Goal: Task Accomplishment & Management: Complete application form

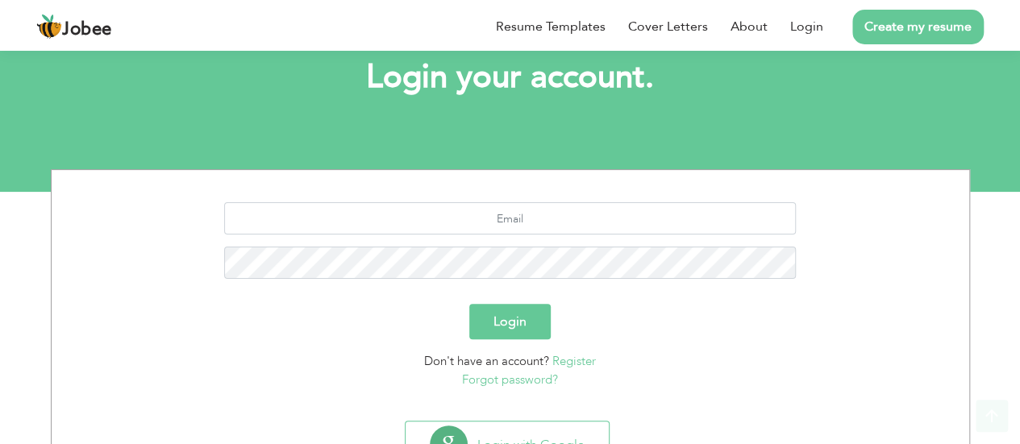
scroll to position [168, 0]
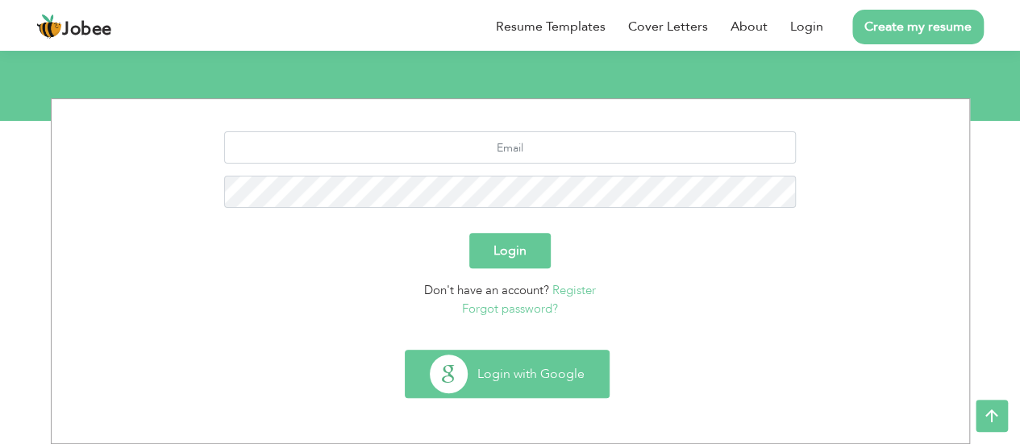
click at [506, 382] on button "Login with Google" at bounding box center [506, 374] width 203 height 47
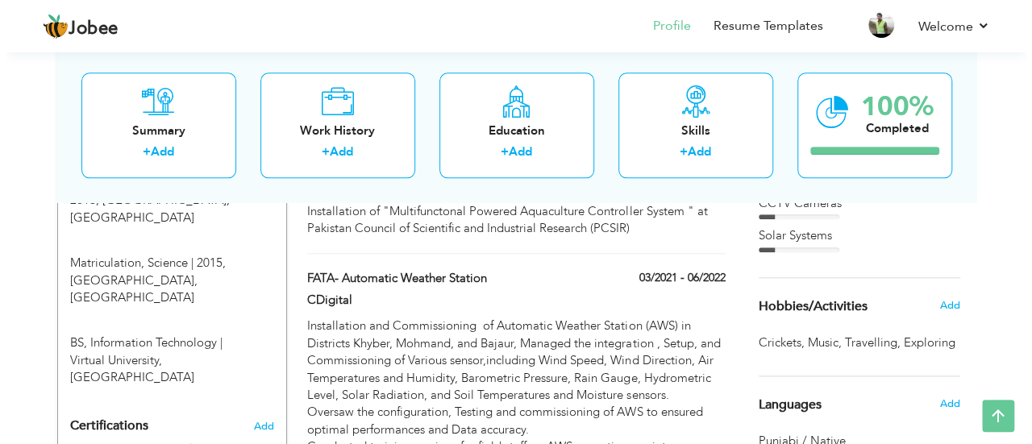
scroll to position [788, 0]
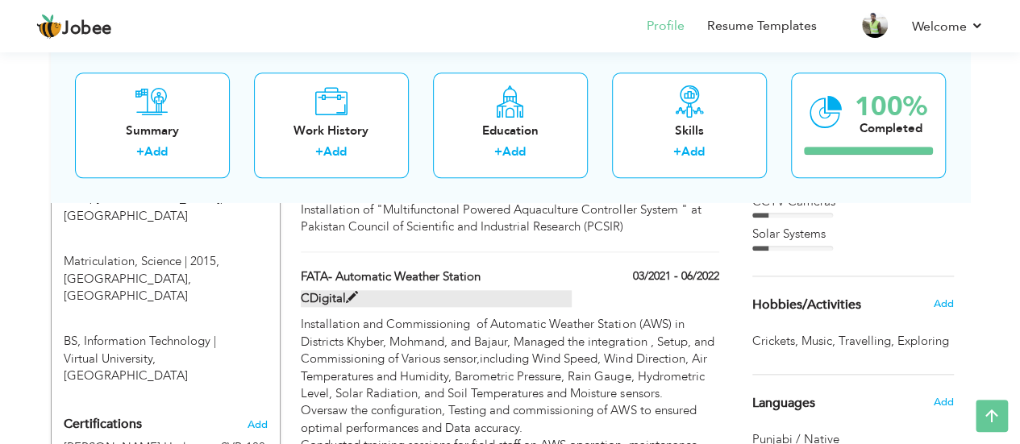
click at [350, 292] on span at bounding box center [352, 298] width 12 height 12
type input "FATA- Automatic Weather Station"
type input "CDigital"
type input "03/2021"
type input "06/2022"
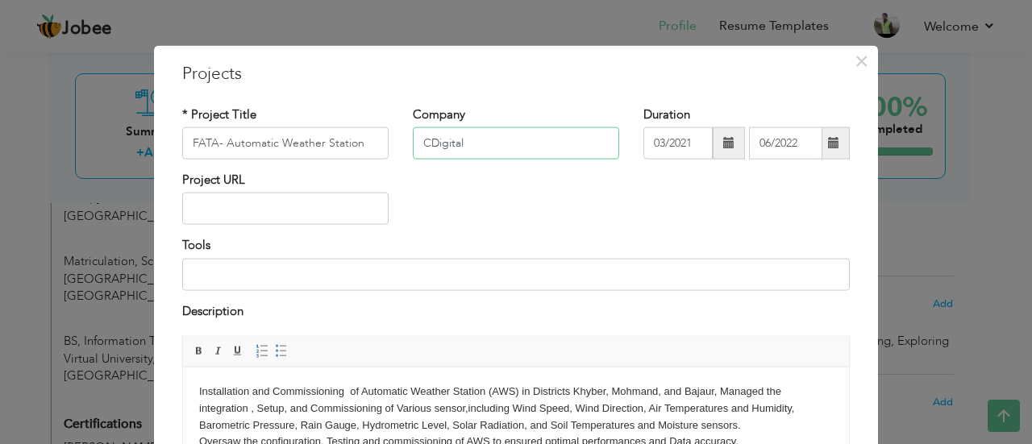
click at [485, 148] on input "CDigital" at bounding box center [516, 143] width 206 height 32
type input "CDigital / PMD"
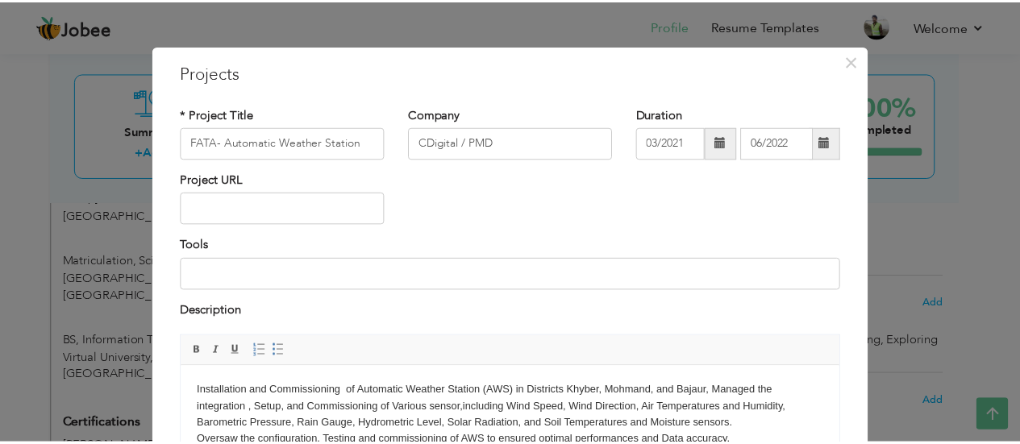
scroll to position [193, 0]
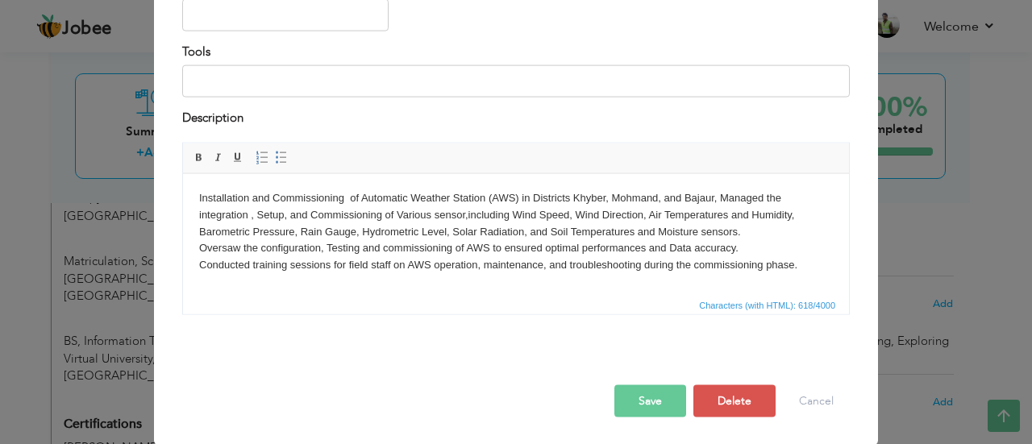
click at [646, 406] on button "Save" at bounding box center [650, 401] width 72 height 32
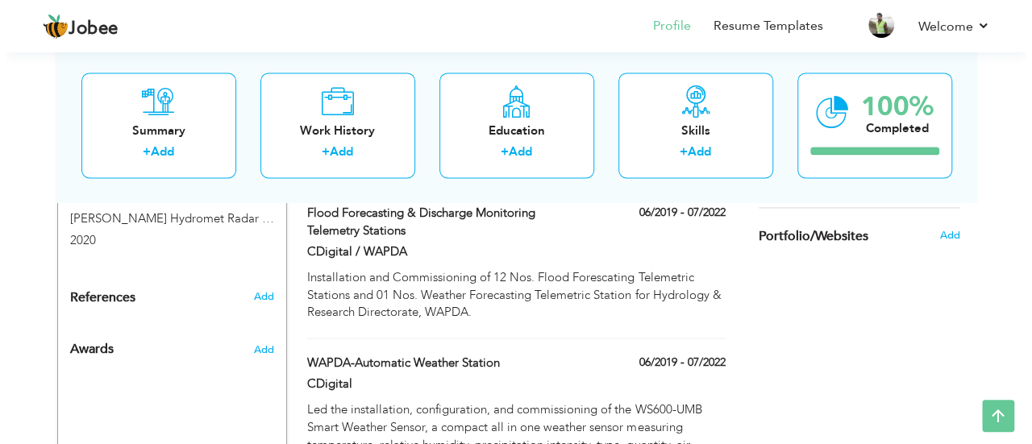
scroll to position [1095, 0]
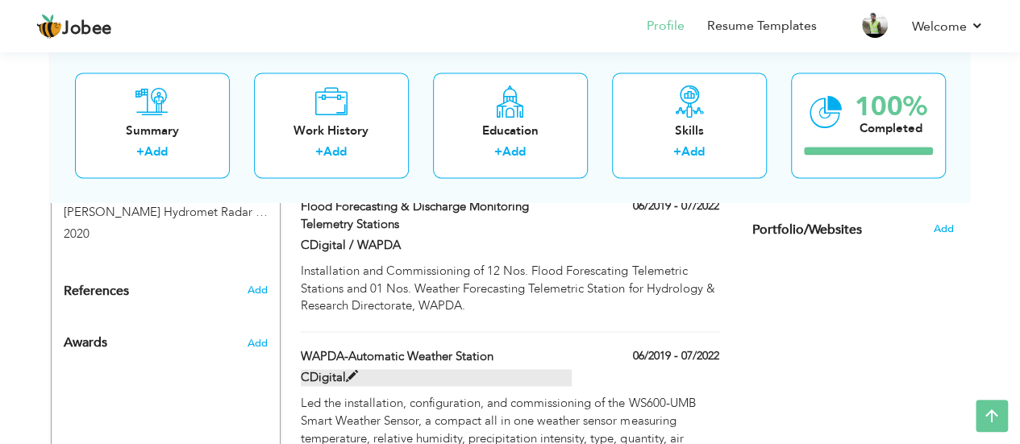
click at [351, 371] on span at bounding box center [352, 377] width 12 height 12
type input "WAPDA-Automatic Weather Station"
type input "CDigital"
type input "06/2019"
type input "07/2022"
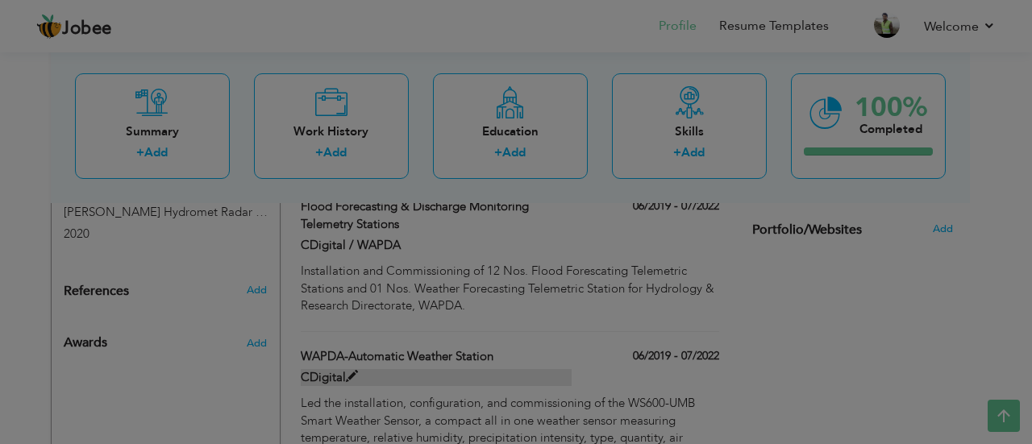
scroll to position [0, 0]
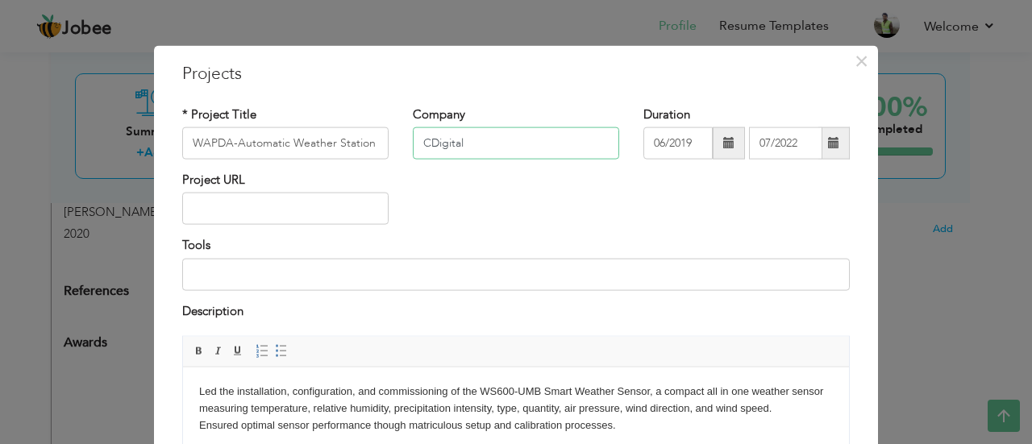
click at [481, 139] on input "CDigital" at bounding box center [516, 143] width 206 height 32
type input "CDigital / WAPDA"
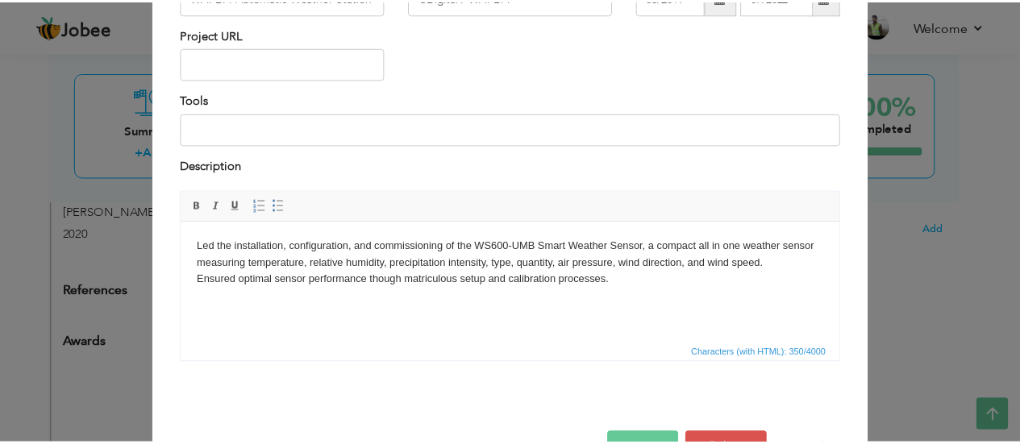
scroll to position [193, 0]
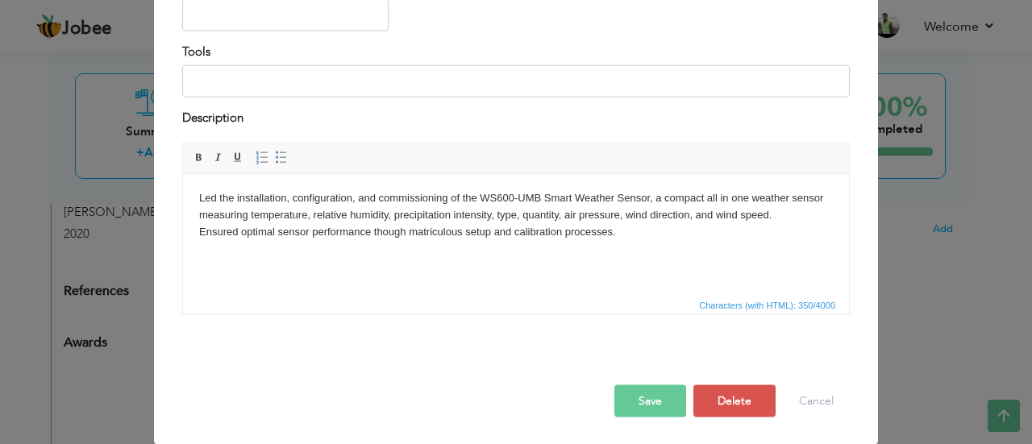
click at [634, 397] on button "Save" at bounding box center [650, 401] width 72 height 32
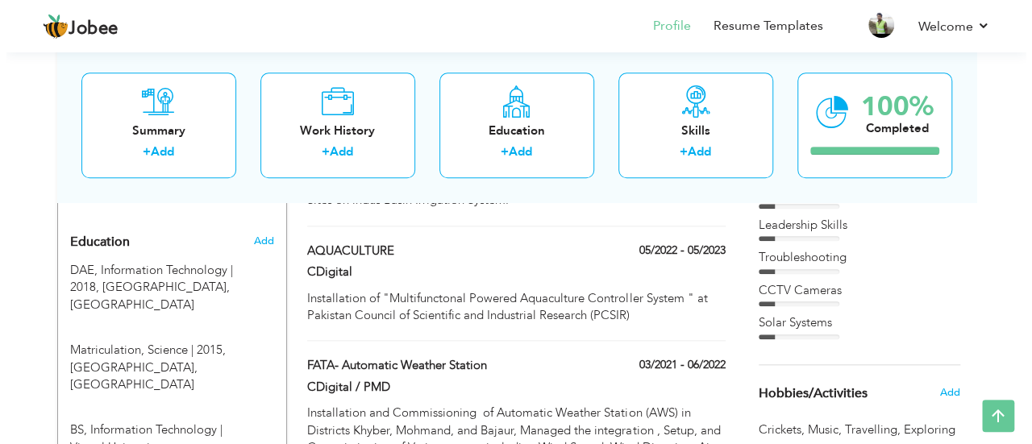
scroll to position [704, 0]
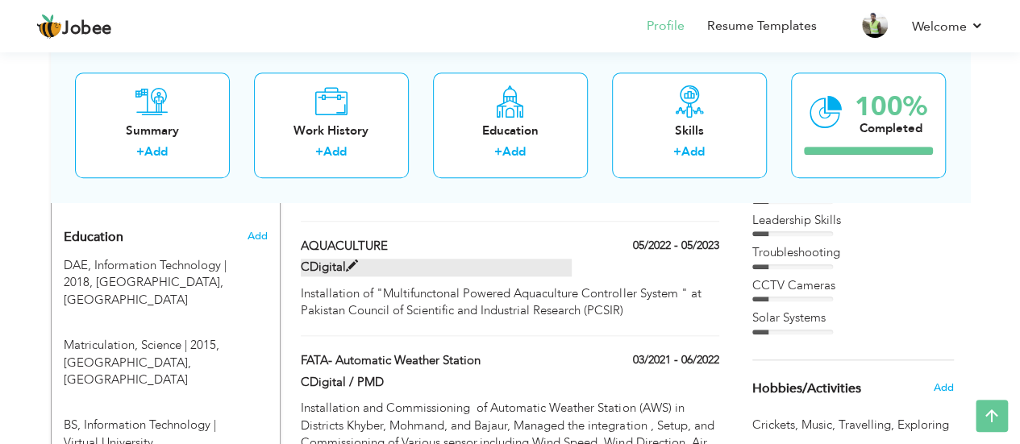
click at [348, 260] on span at bounding box center [352, 266] width 12 height 12
type input "AQUACULTURE"
type input "CDigital"
type input "05/2022"
type input "05/2023"
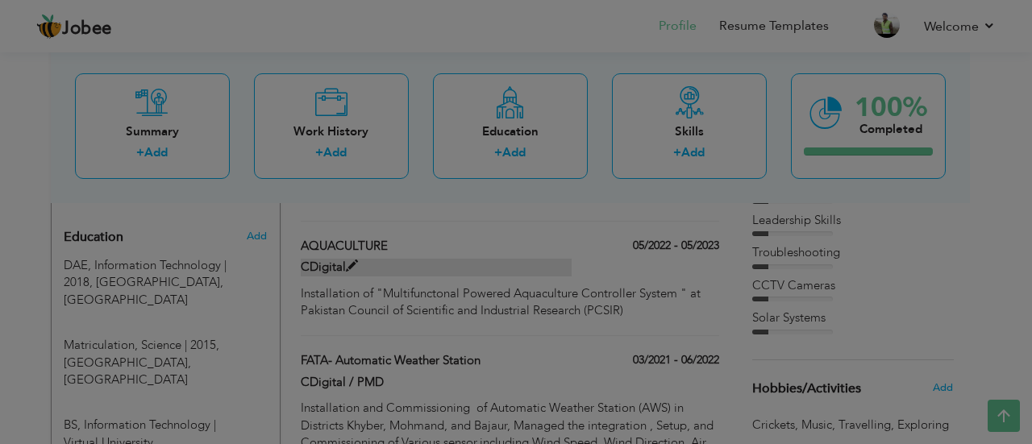
scroll to position [0, 0]
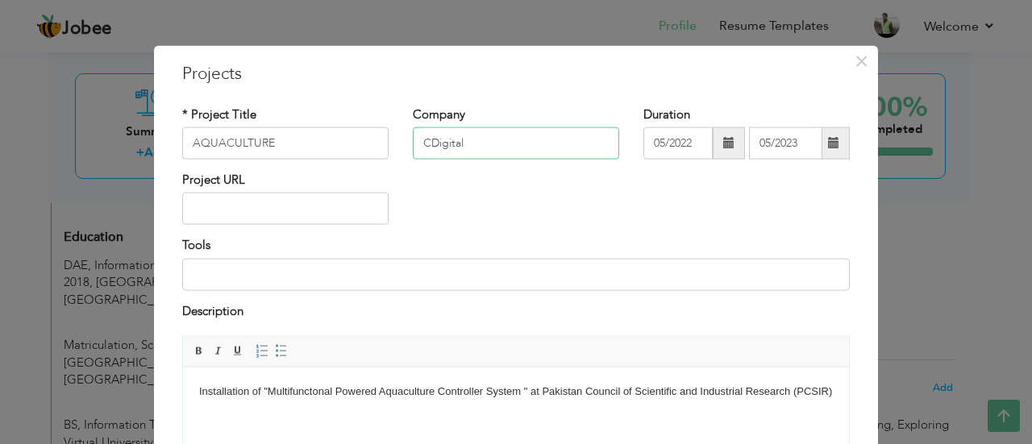
click at [469, 144] on input "CDigital" at bounding box center [516, 143] width 206 height 32
type input "CDigital / PCSIR"
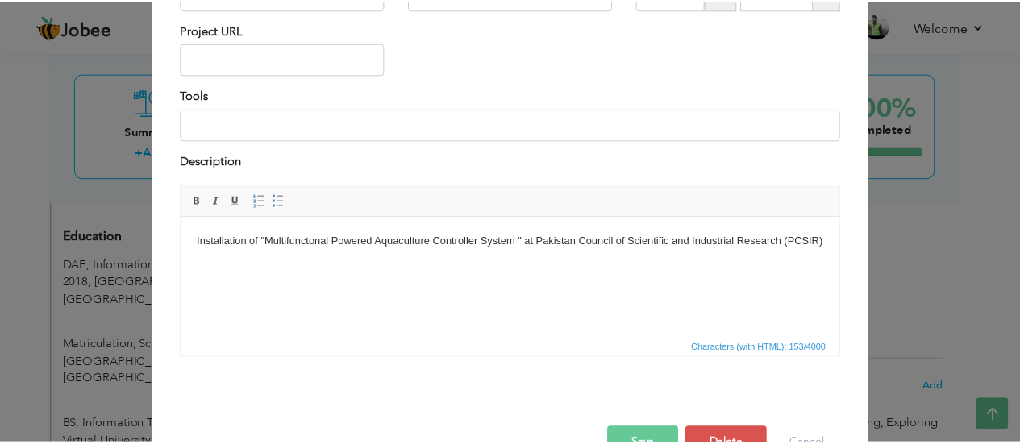
scroll to position [193, 0]
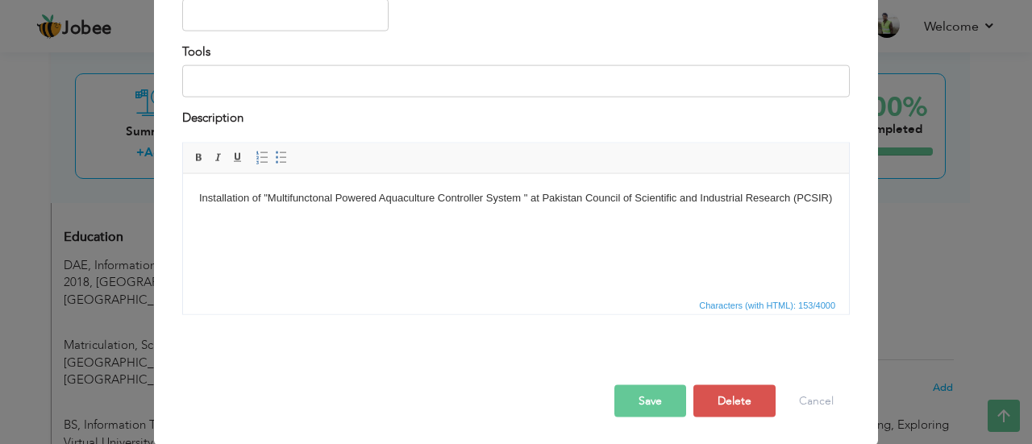
click at [634, 400] on button "Save" at bounding box center [650, 401] width 72 height 32
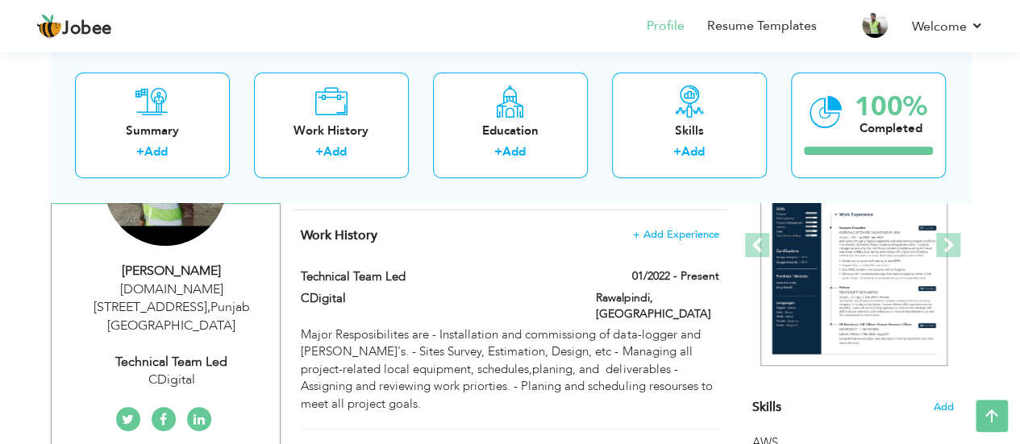
scroll to position [229, 0]
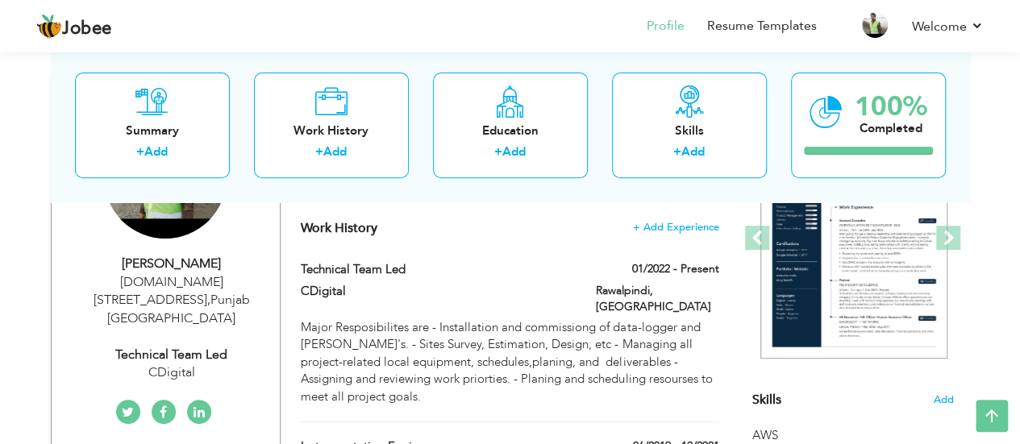
drag, startPoint x: 986, startPoint y: 114, endPoint x: 988, endPoint y: 106, distance: 8.4
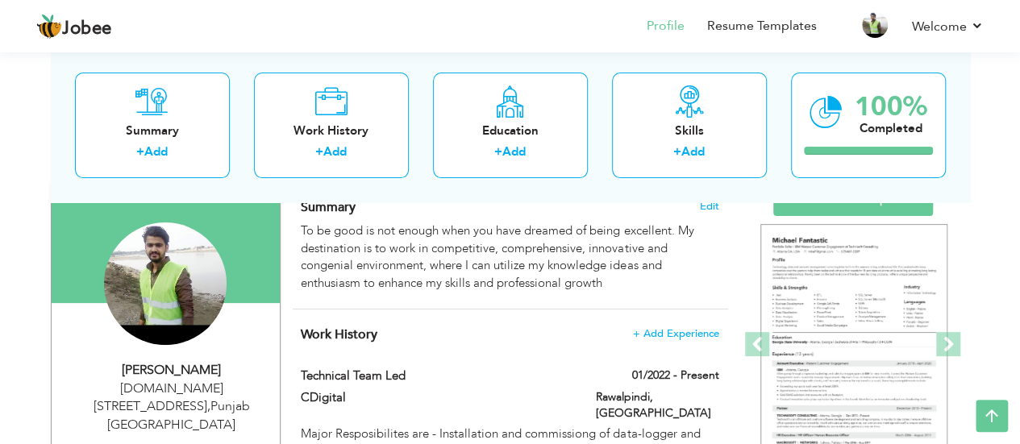
scroll to position [127, 0]
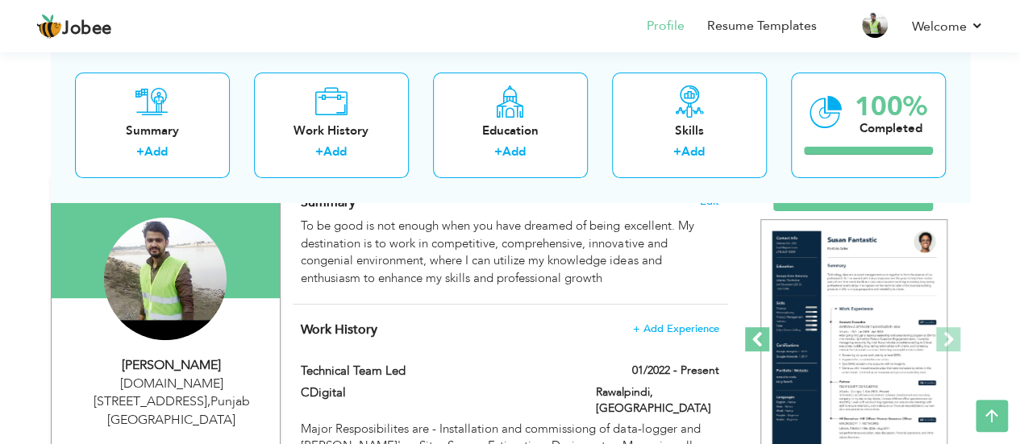
click at [759, 341] on span at bounding box center [757, 339] width 24 height 24
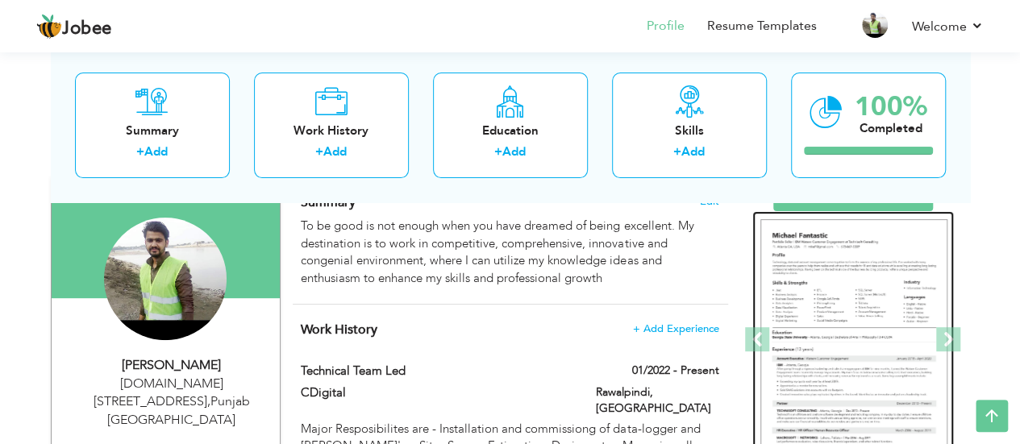
click at [836, 317] on img at bounding box center [853, 340] width 187 height 242
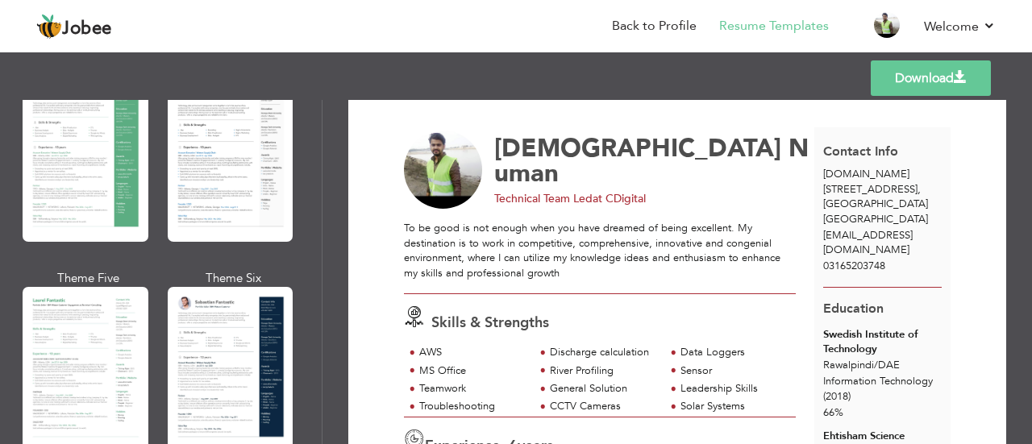
scroll to position [389, 0]
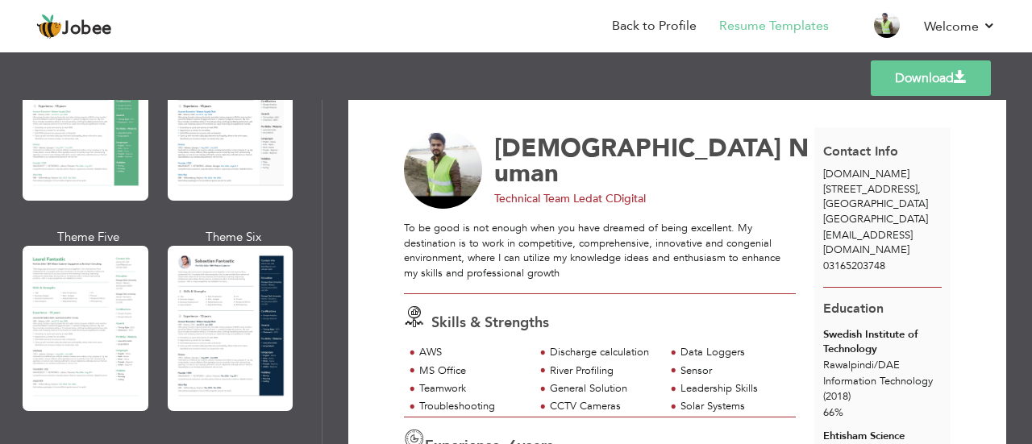
click at [92, 264] on div at bounding box center [86, 328] width 126 height 165
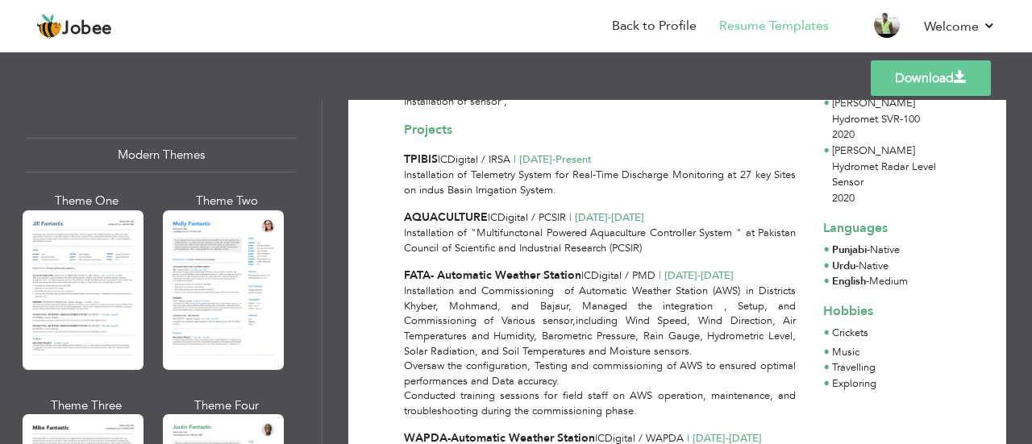
scroll to position [717, 0]
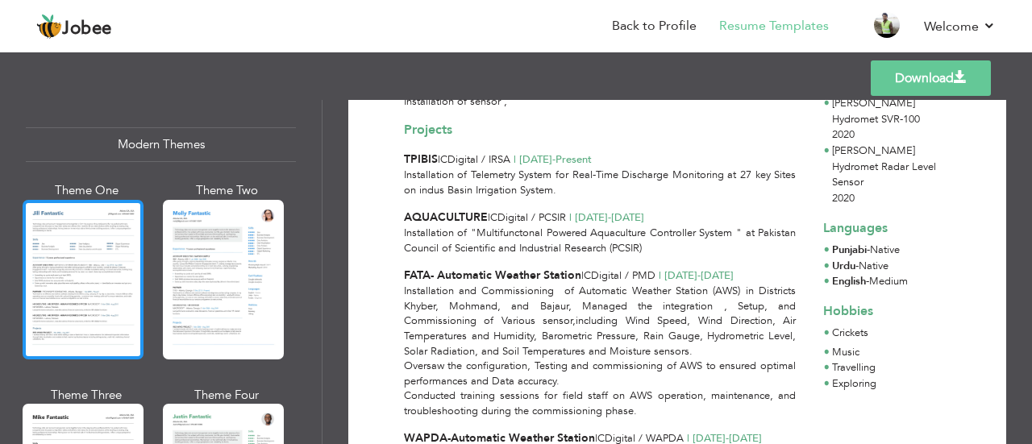
click at [110, 214] on div at bounding box center [83, 280] width 121 height 160
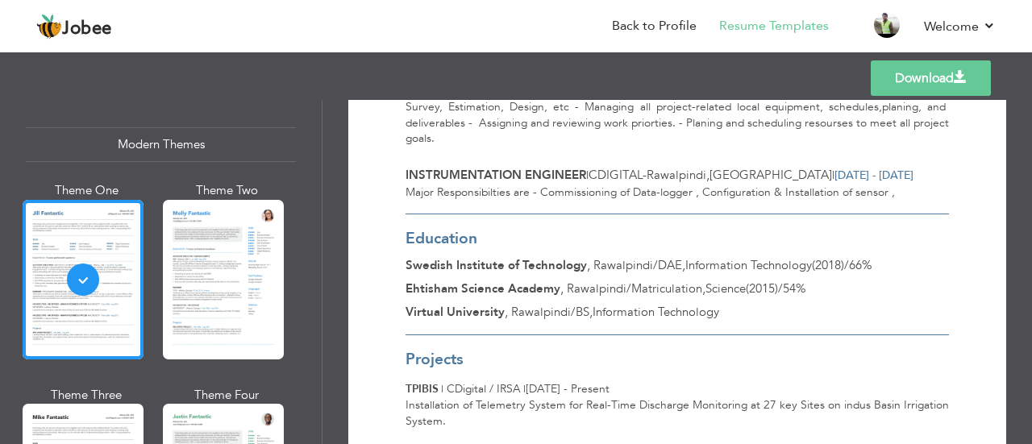
scroll to position [434, 0]
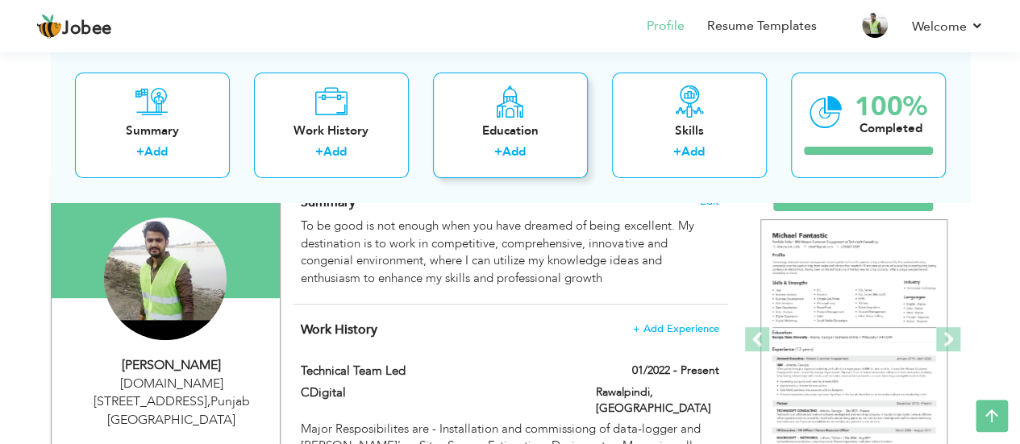
click at [521, 151] on link "Add" at bounding box center [513, 152] width 23 height 16
radio input "true"
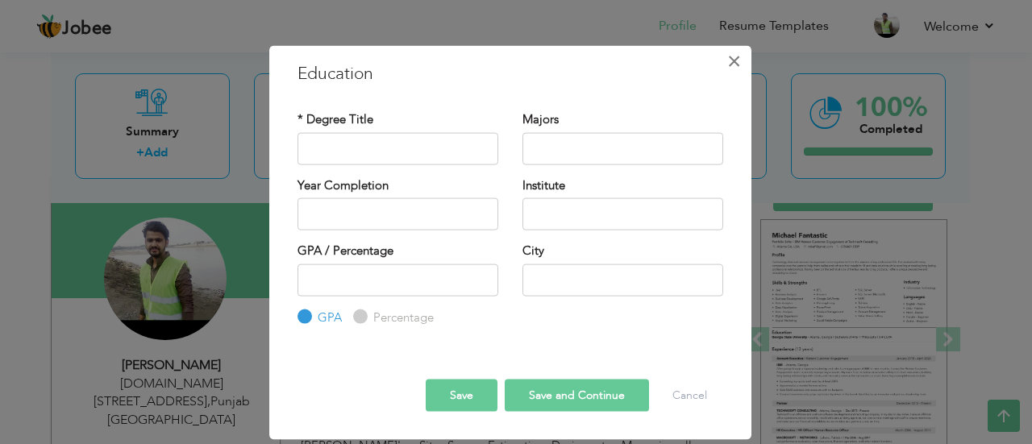
click at [735, 56] on span "×" at bounding box center [734, 60] width 14 height 29
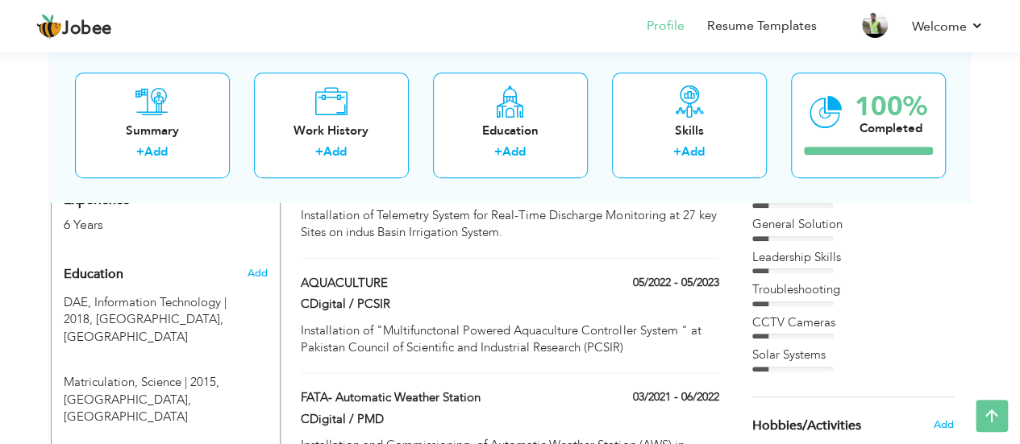
scroll to position [679, 0]
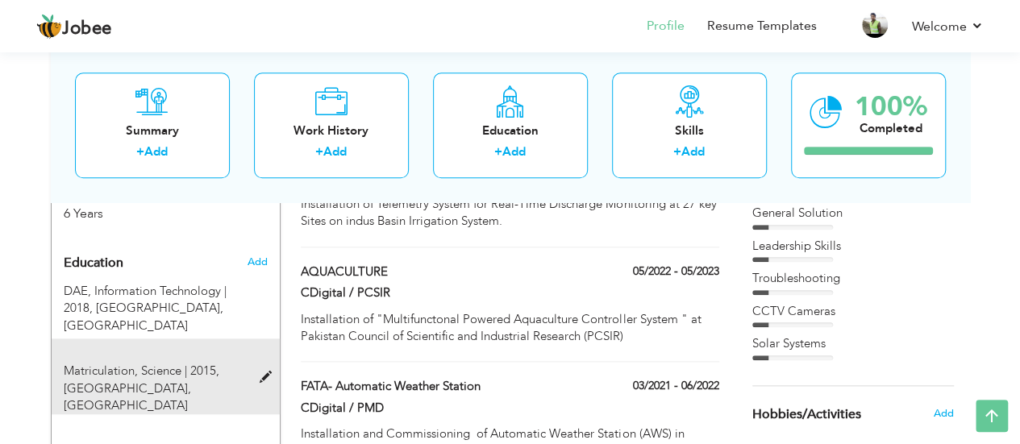
drag, startPoint x: 118, startPoint y: 277, endPoint x: 114, endPoint y: 388, distance: 110.5
click at [114, 388] on div "Education Add DAE, Information Technology | 2018, Swedish Institute of Technolo…" at bounding box center [166, 370] width 204 height 247
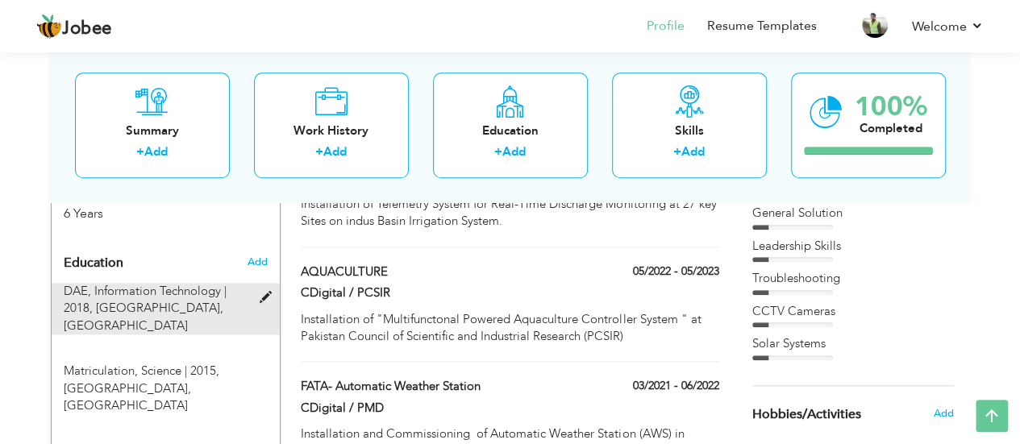
drag, startPoint x: 114, startPoint y: 388, endPoint x: 124, endPoint y: 285, distance: 103.6
click at [124, 285] on div "Education Add DAE, Information Technology | 2018, Swedish Institute of Technolo…" at bounding box center [166, 370] width 204 height 247
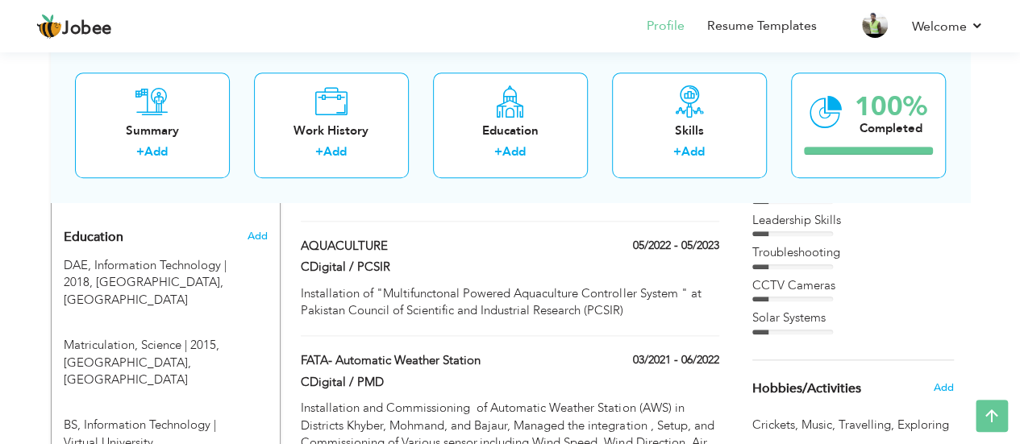
scroll to position [713, 0]
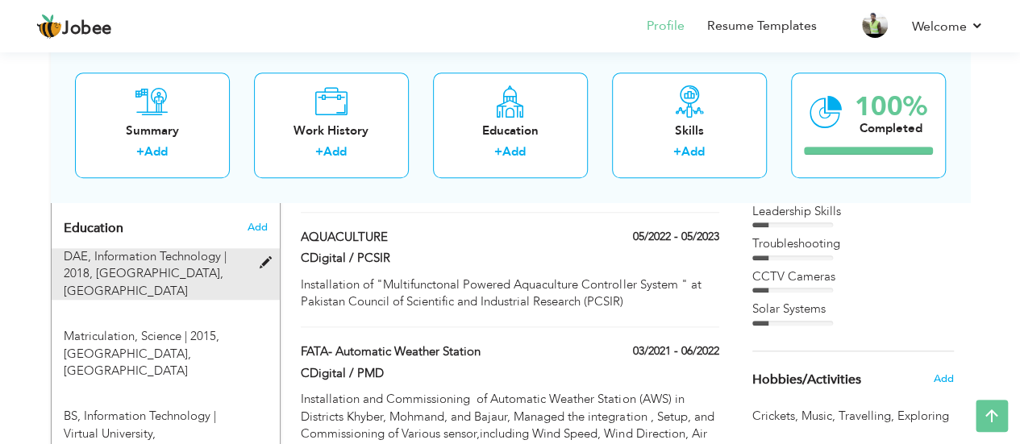
click at [268, 248] on div at bounding box center [269, 254] width 19 height 12
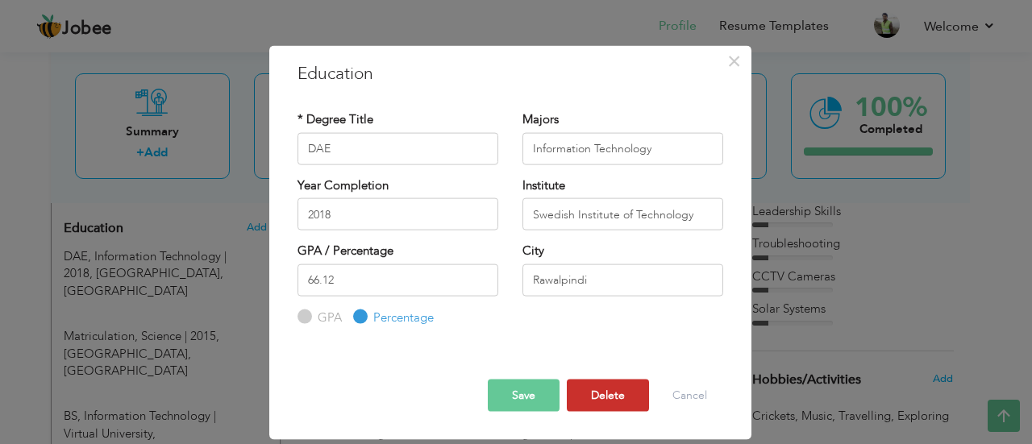
click at [621, 399] on button "Delete" at bounding box center [608, 396] width 82 height 32
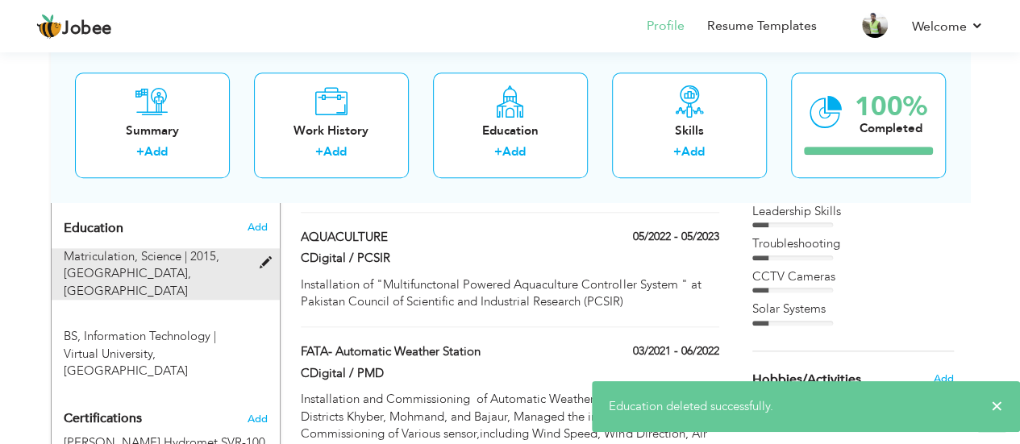
click at [265, 257] on span at bounding box center [269, 263] width 20 height 12
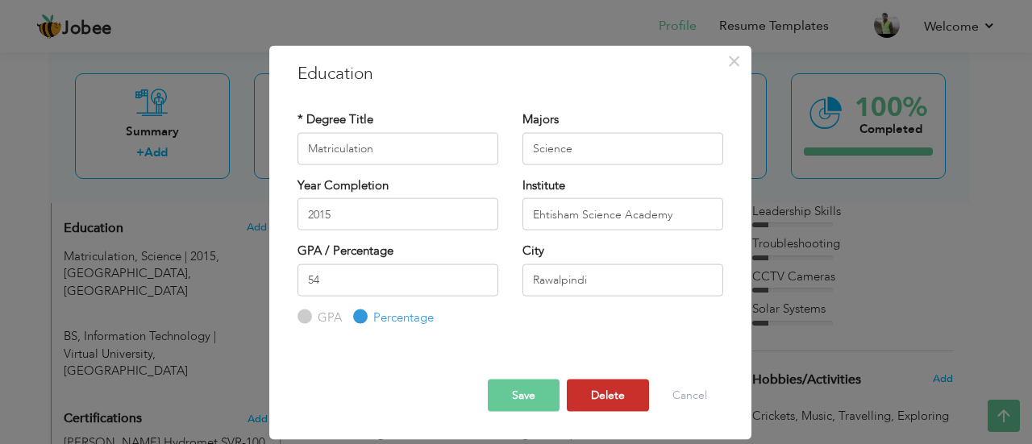
click at [594, 397] on button "Delete" at bounding box center [608, 396] width 82 height 32
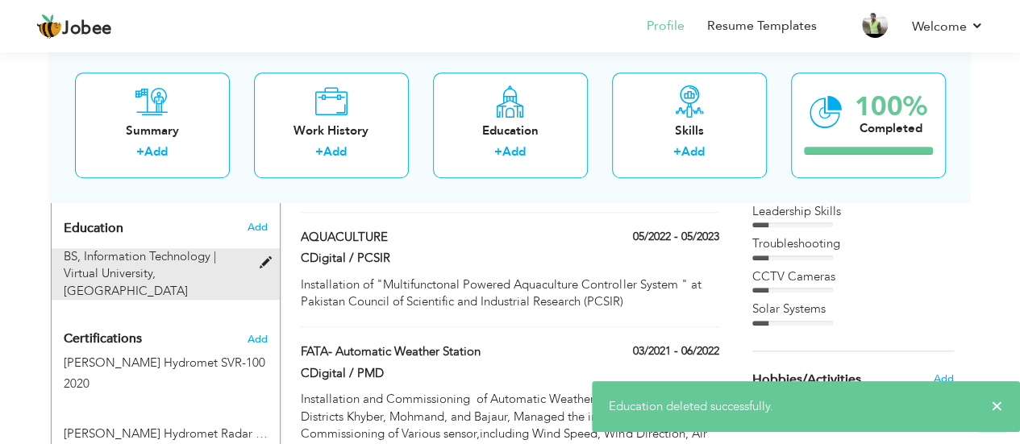
click at [271, 257] on span at bounding box center [269, 263] width 20 height 12
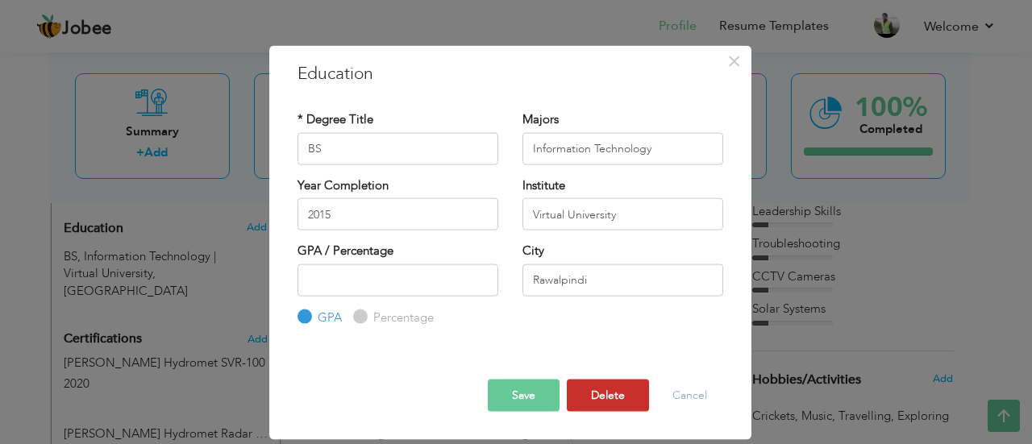
click at [631, 391] on button "Delete" at bounding box center [608, 396] width 82 height 32
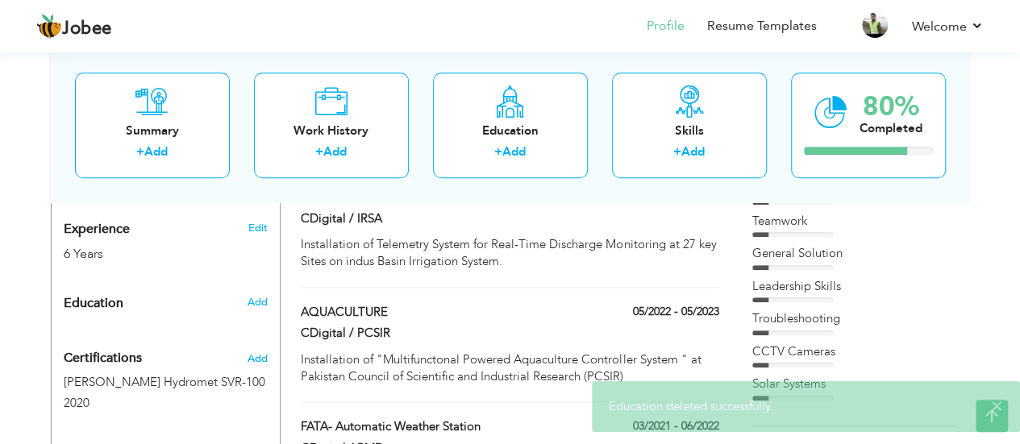
scroll to position [636, 0]
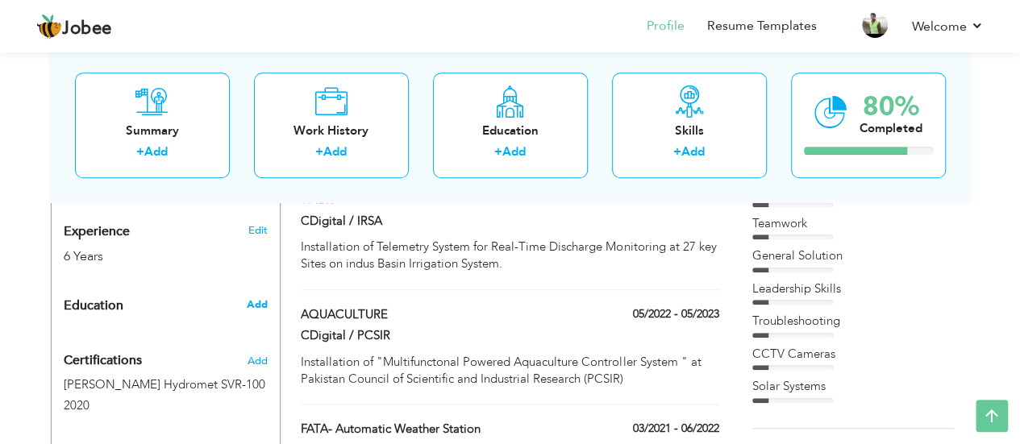
click at [258, 297] on span "Add" at bounding box center [256, 304] width 21 height 15
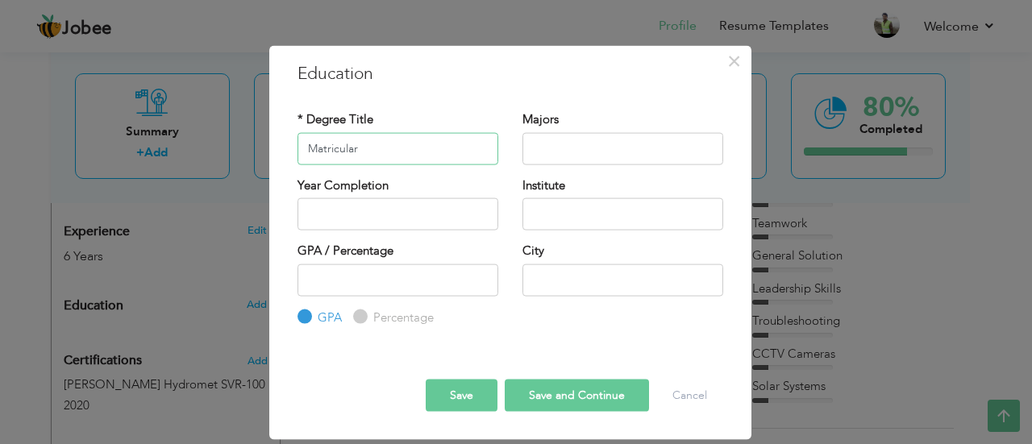
type input "Matricular"
drag, startPoint x: 344, startPoint y: 153, endPoint x: 840, endPoint y: 183, distance: 496.6
click at [840, 183] on div "× Education * Degree Title Matricular Majors Year Completion GPA" at bounding box center [516, 222] width 1032 height 444
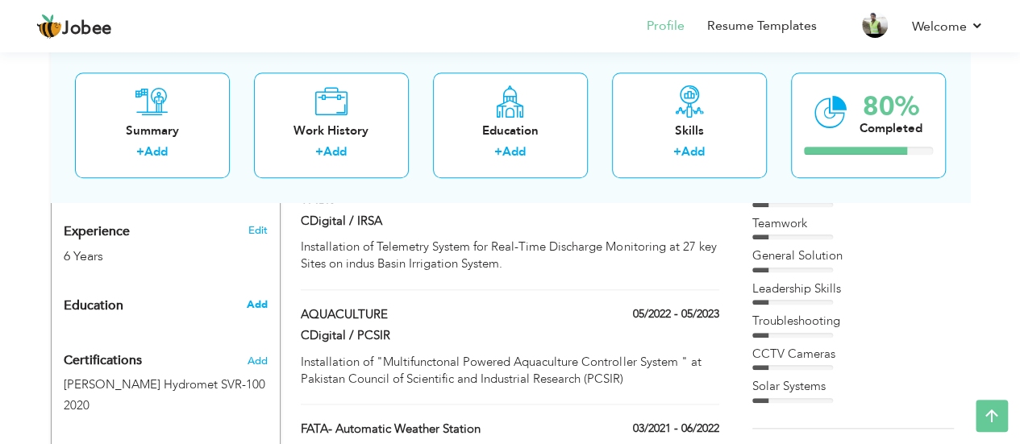
click at [256, 297] on span "Add" at bounding box center [256, 304] width 21 height 15
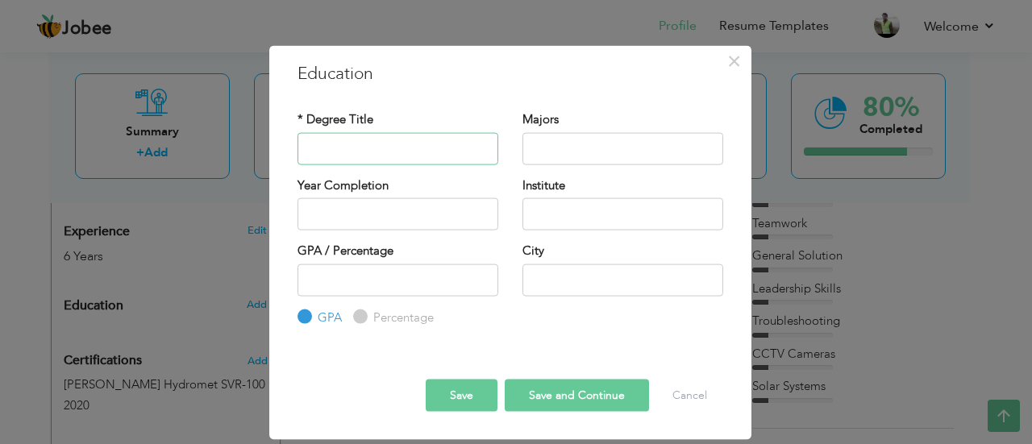
paste input "Matriculation"
type input "Matriculation"
click at [555, 152] on input "text" at bounding box center [622, 148] width 201 height 32
type input "Science"
click at [384, 210] on input "2025" at bounding box center [397, 214] width 201 height 32
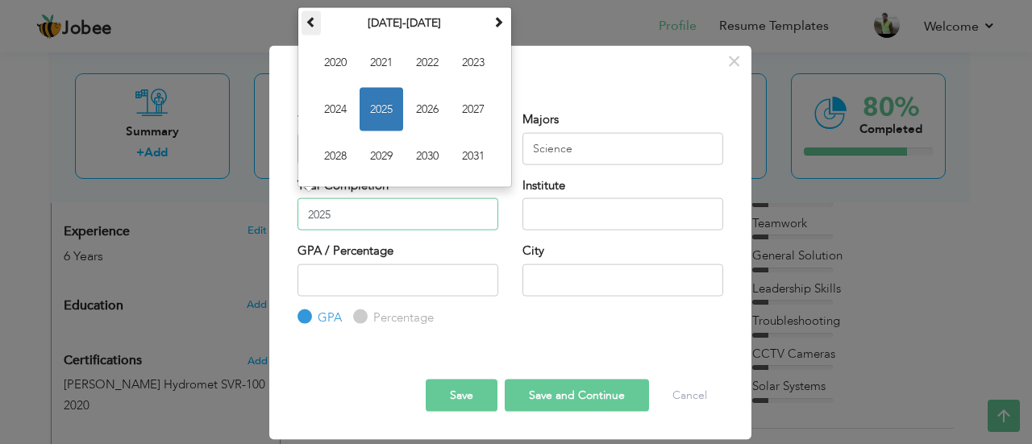
click at [313, 23] on span at bounding box center [310, 20] width 11 height 11
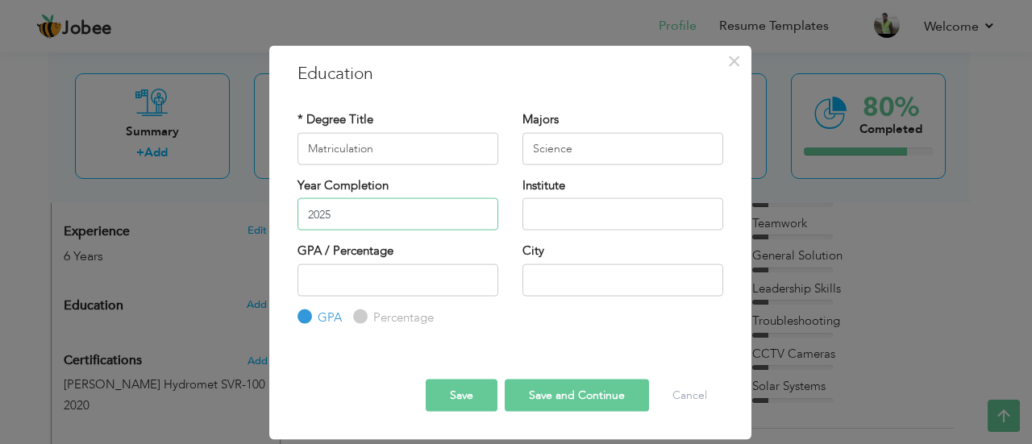
click at [437, 223] on input "2025" at bounding box center [397, 214] width 201 height 32
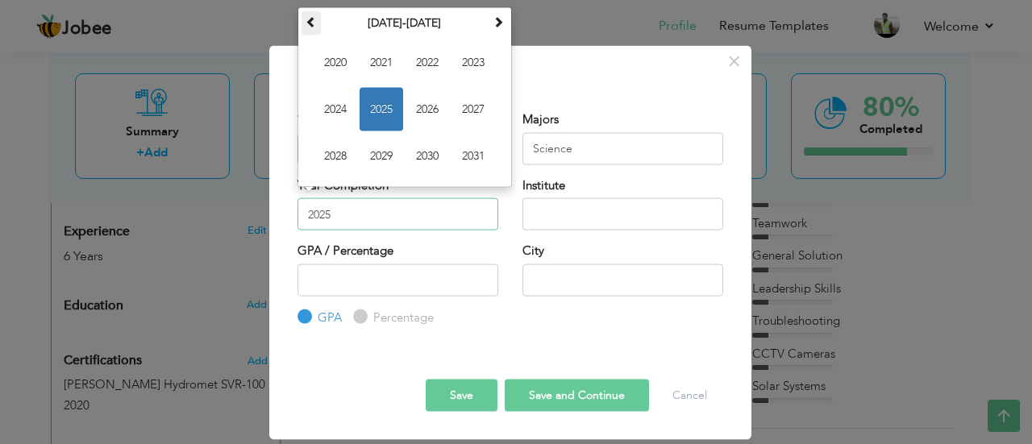
click at [310, 20] on span at bounding box center [310, 20] width 11 height 11
click at [380, 97] on span "2015" at bounding box center [382, 109] width 44 height 44
type input "2015"
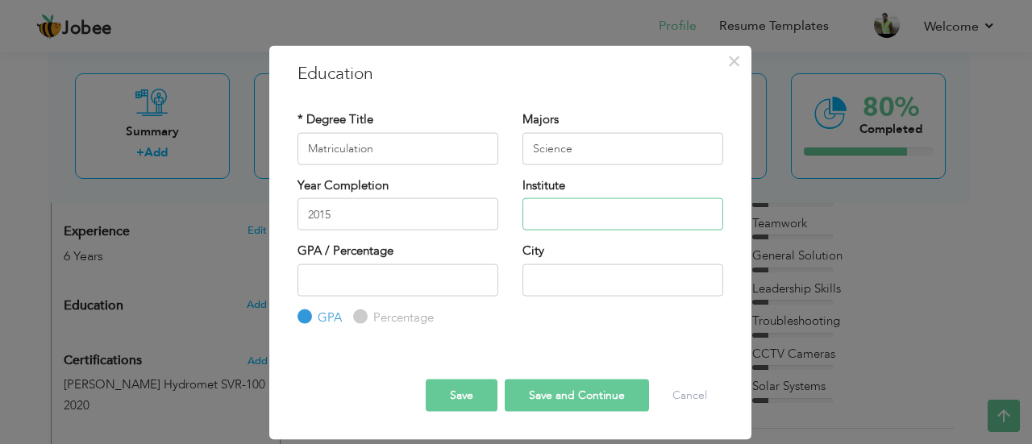
click at [550, 218] on input "text" at bounding box center [622, 214] width 201 height 32
type input "Ehtisham Science Academy"
click at [361, 316] on input "Percentage" at bounding box center [358, 317] width 10 height 10
radio input "true"
click at [360, 286] on input "number" at bounding box center [397, 280] width 201 height 32
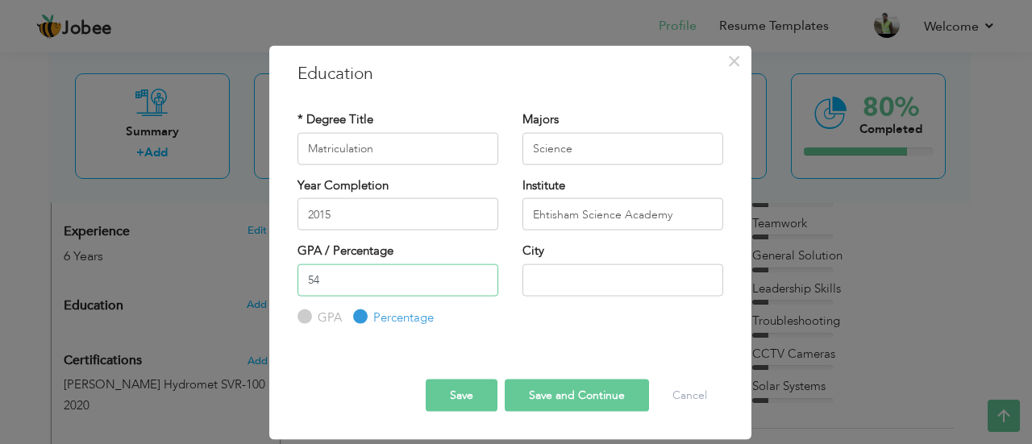
type input "54"
click at [577, 287] on input "text" at bounding box center [622, 280] width 201 height 32
type input "Rawalpindi"
click at [450, 385] on button "Save" at bounding box center [462, 396] width 72 height 32
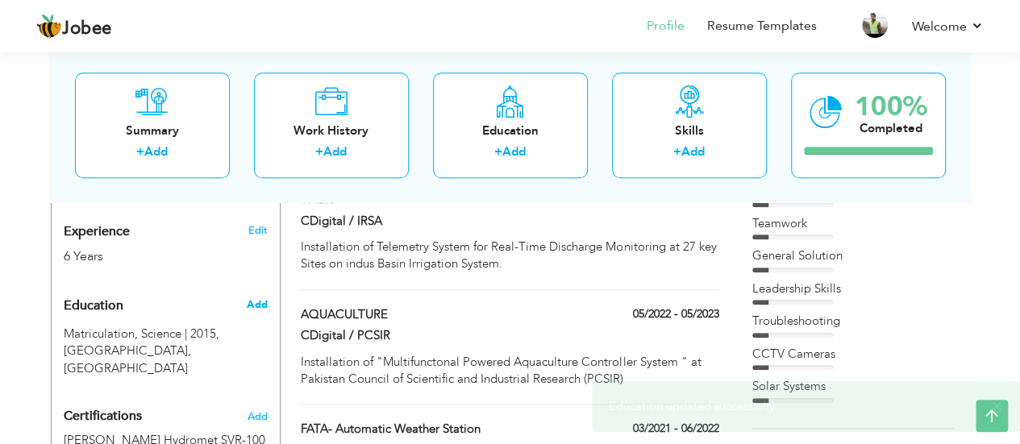
click at [260, 297] on span "Add" at bounding box center [256, 304] width 21 height 15
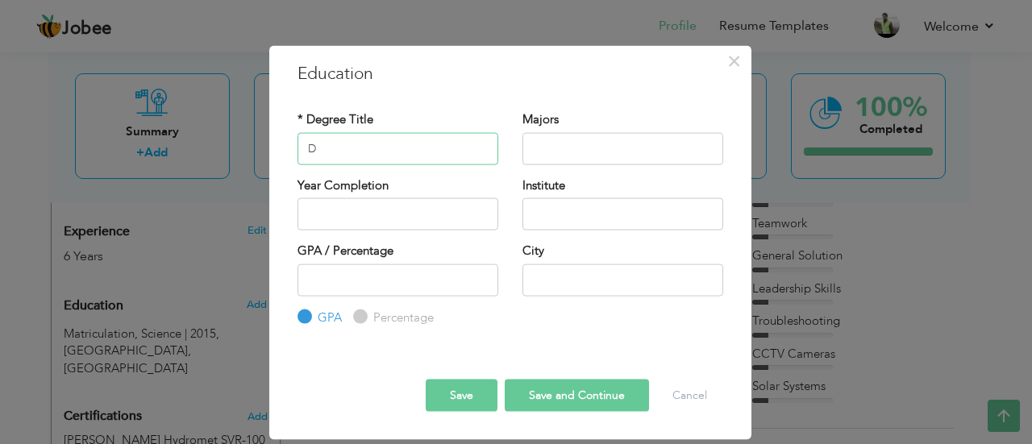
type input "DAE"
click at [540, 156] on input "text" at bounding box center [622, 148] width 201 height 32
type input "Information Technology"
click at [426, 220] on input "text" at bounding box center [397, 214] width 201 height 32
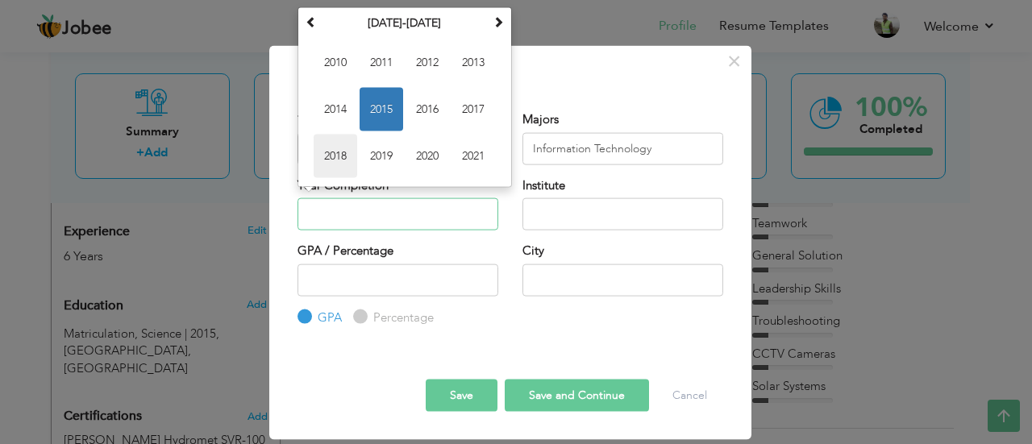
click at [330, 158] on span "2018" at bounding box center [336, 156] width 44 height 44
type input "2018"
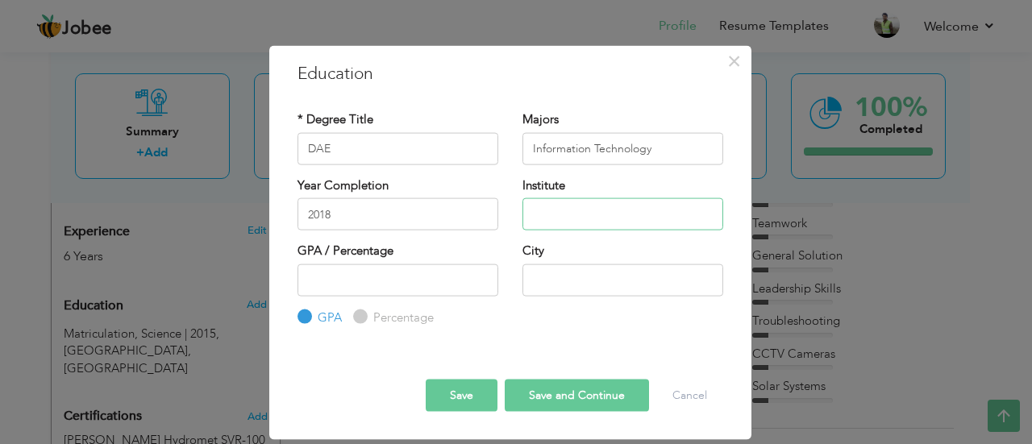
click at [548, 222] on input "text" at bounding box center [622, 214] width 201 height 32
type input "Swedish Institute of Technology"
click at [369, 315] on label "Percentage" at bounding box center [401, 317] width 64 height 17
click at [363, 315] on input "Percentage" at bounding box center [358, 317] width 10 height 10
radio input "true"
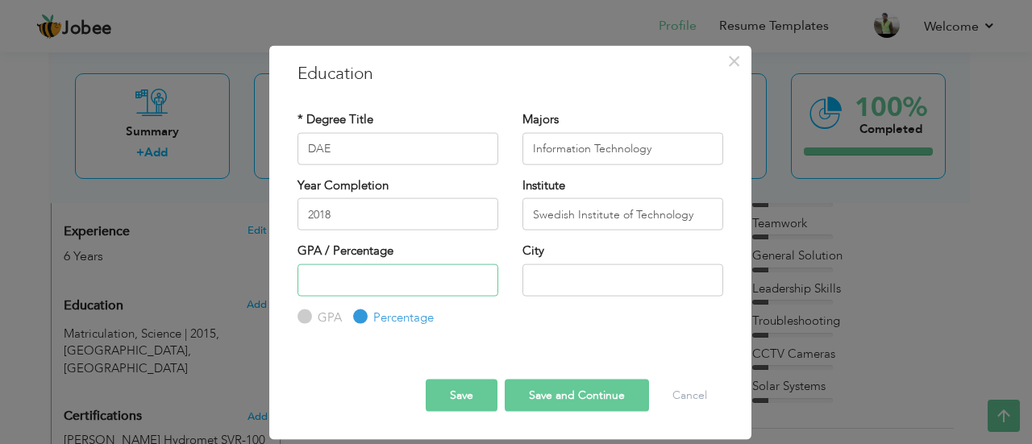
click at [381, 281] on input "number" at bounding box center [397, 280] width 201 height 32
type input "66.12"
click at [555, 275] on input "text" at bounding box center [622, 280] width 201 height 32
type input "W"
type input "Rawalpindi"
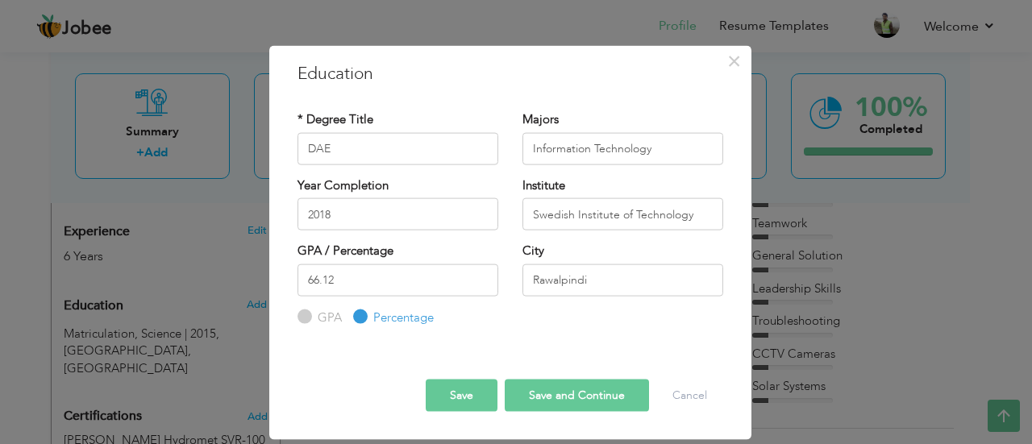
click at [577, 397] on button "Save and Continue" at bounding box center [577, 396] width 144 height 32
radio input "true"
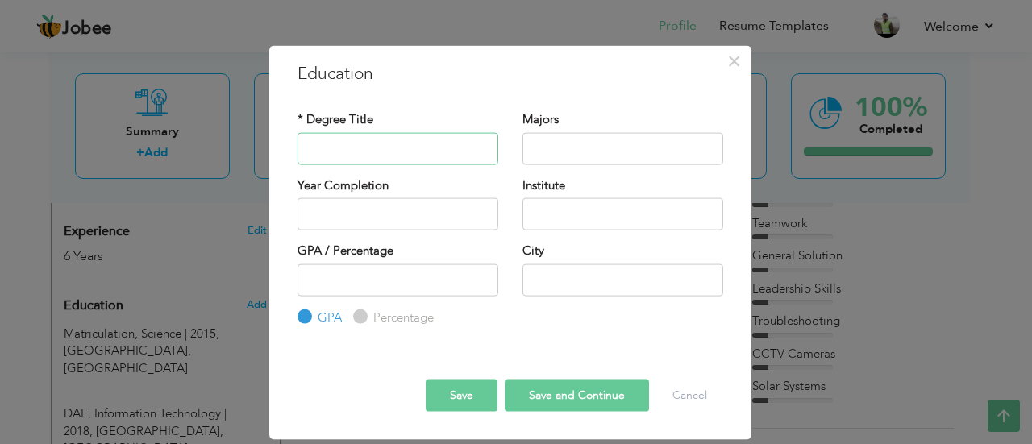
click at [427, 147] on input "text" at bounding box center [397, 148] width 201 height 32
type input "BS"
click at [608, 143] on input "text" at bounding box center [622, 148] width 201 height 32
type input "Information Technology"
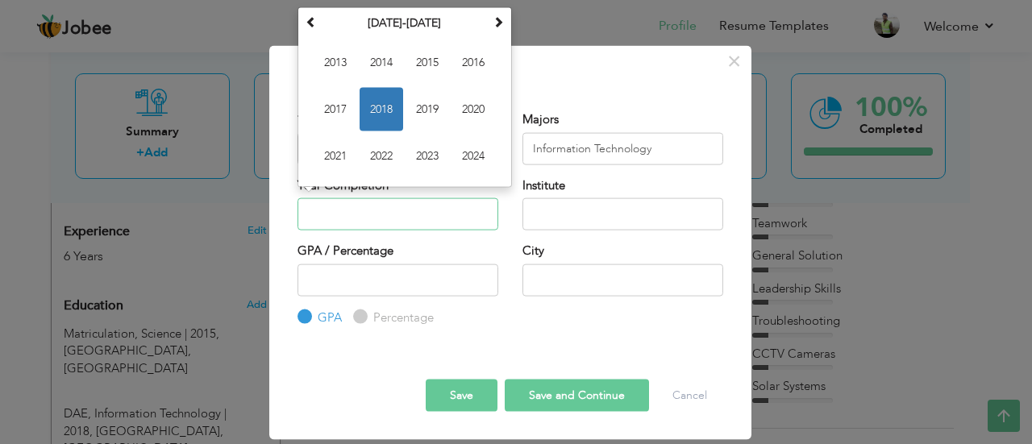
click at [448, 218] on input "text" at bounding box center [397, 214] width 201 height 32
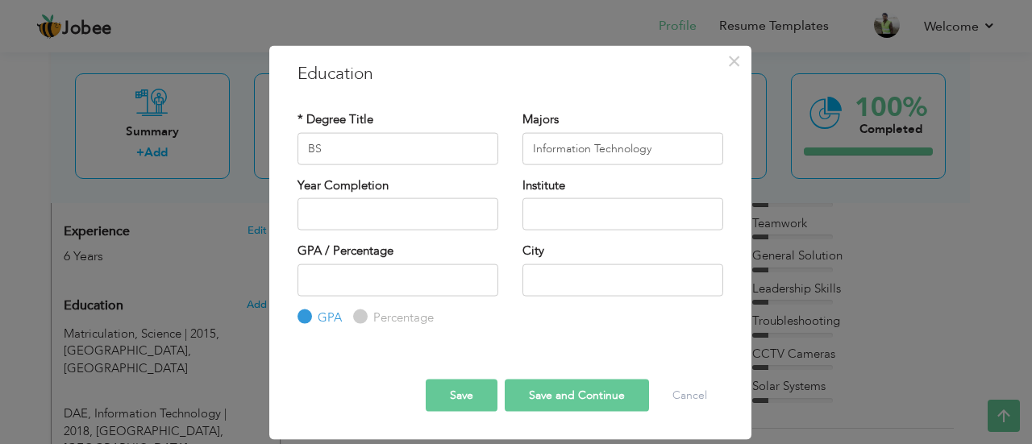
click at [587, 323] on div "GPA / Percentage GPA Percentage City" at bounding box center [510, 285] width 450 height 84
click at [580, 280] on input "text" at bounding box center [622, 280] width 201 height 32
type input "Rawalpindi"
click at [461, 390] on button "Save" at bounding box center [462, 396] width 72 height 32
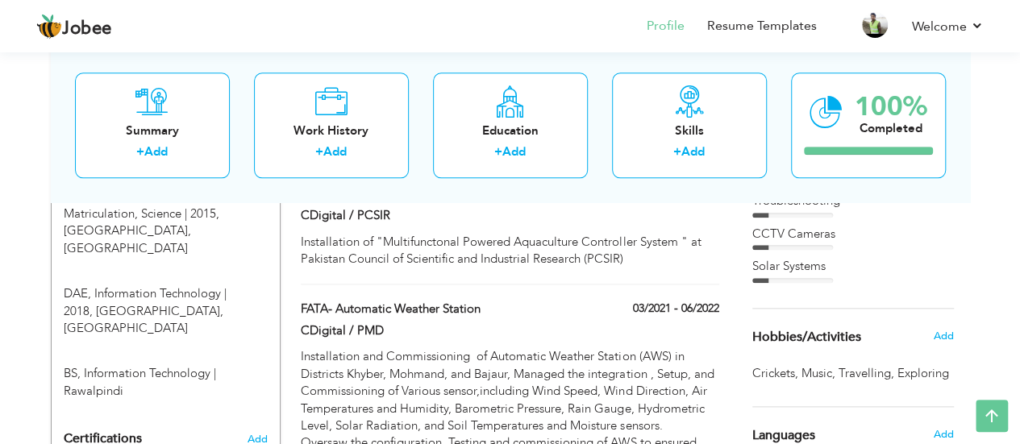
scroll to position [745, 0]
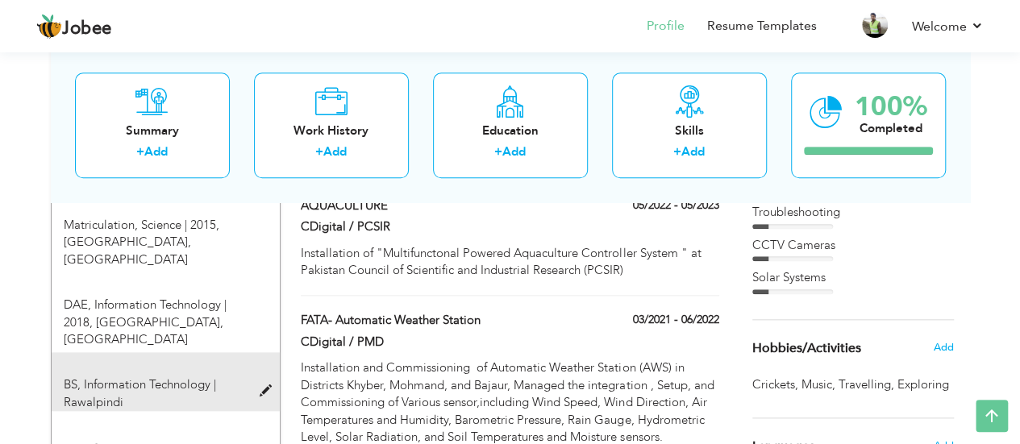
click at [268, 385] on span at bounding box center [269, 391] width 20 height 12
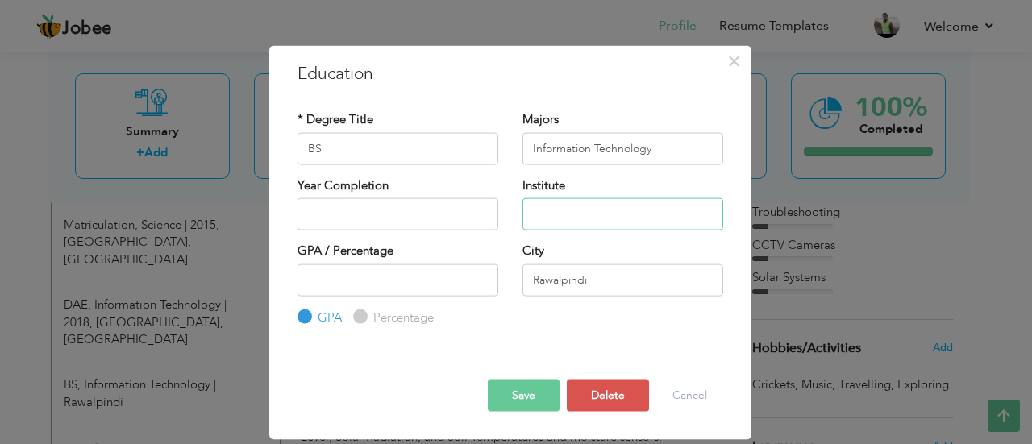
click at [561, 207] on input "text" at bounding box center [622, 214] width 201 height 32
type input "Virtual University"
click at [514, 405] on button "Save" at bounding box center [524, 396] width 72 height 32
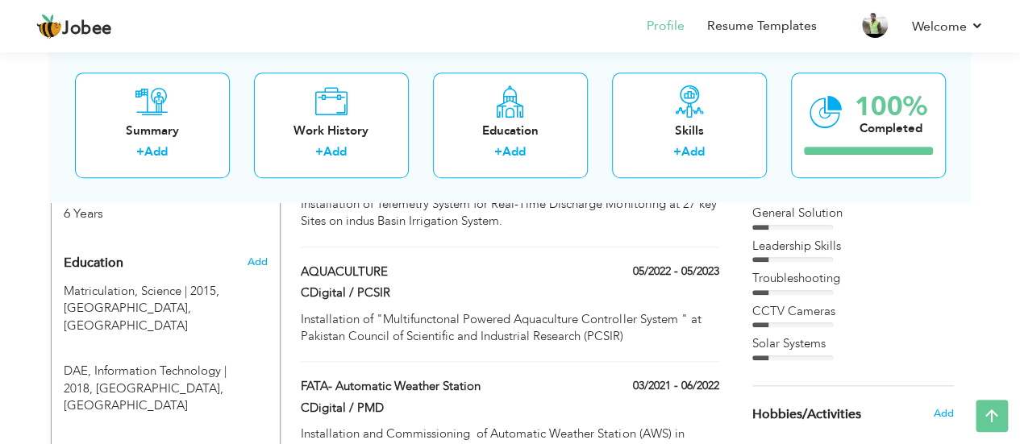
scroll to position [698, 0]
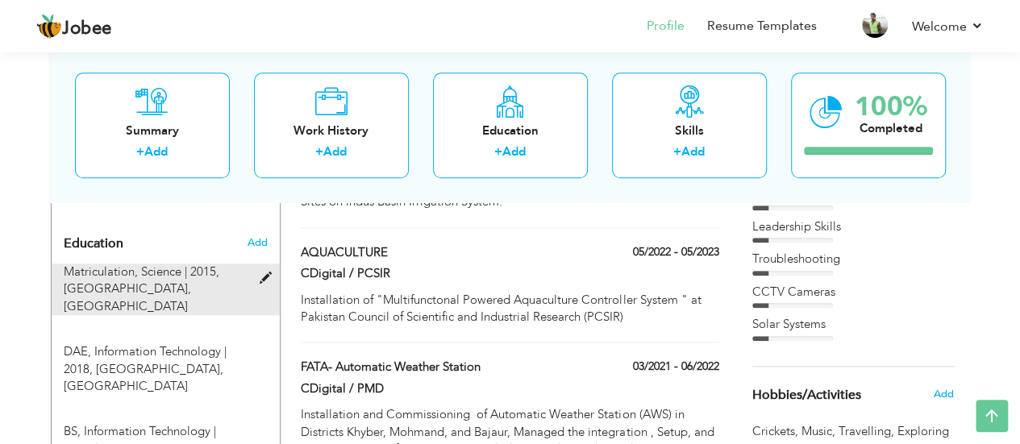
click at [264, 272] on span at bounding box center [269, 278] width 20 height 12
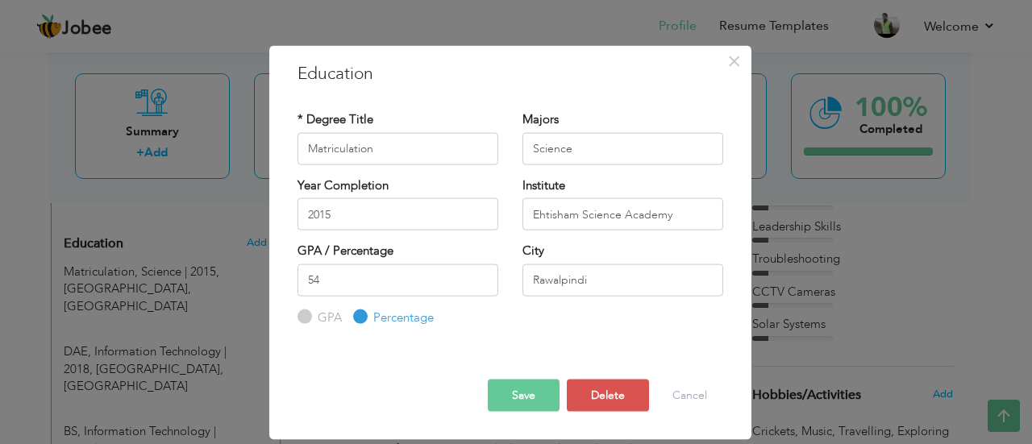
click at [515, 386] on button "Save" at bounding box center [524, 396] width 72 height 32
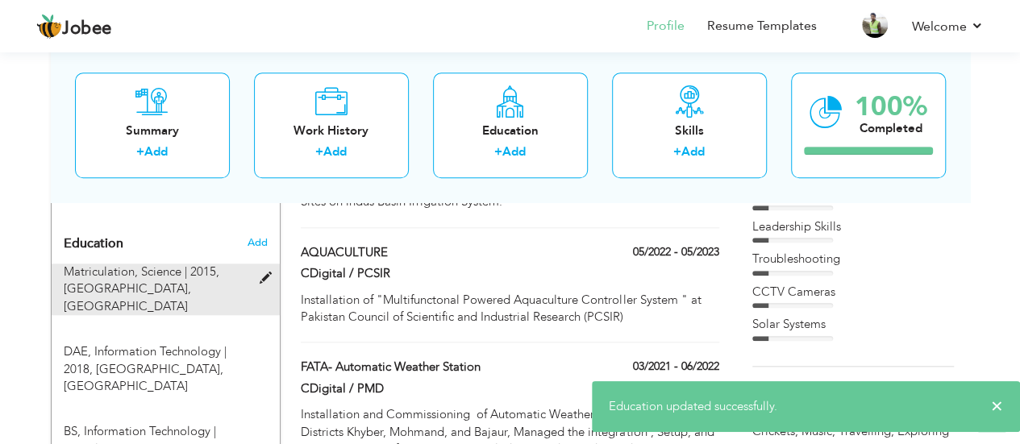
click at [264, 272] on span at bounding box center [269, 278] width 20 height 12
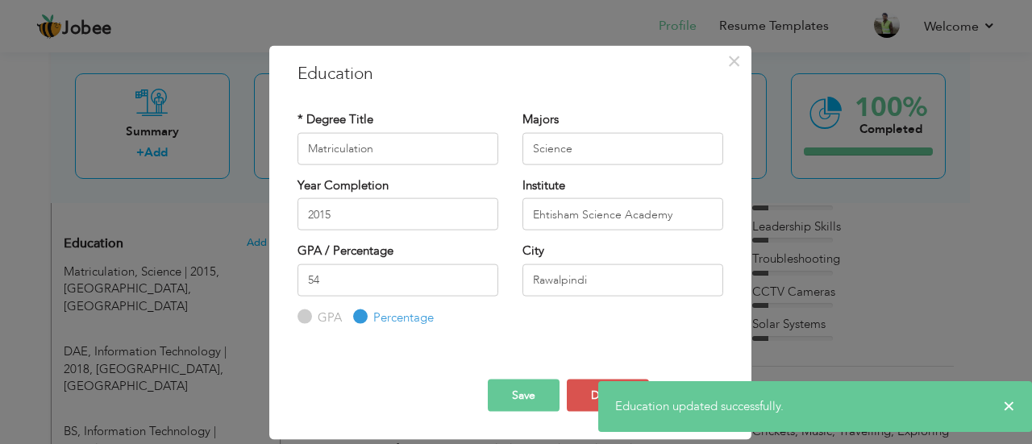
click at [516, 396] on button "Save" at bounding box center [524, 396] width 72 height 32
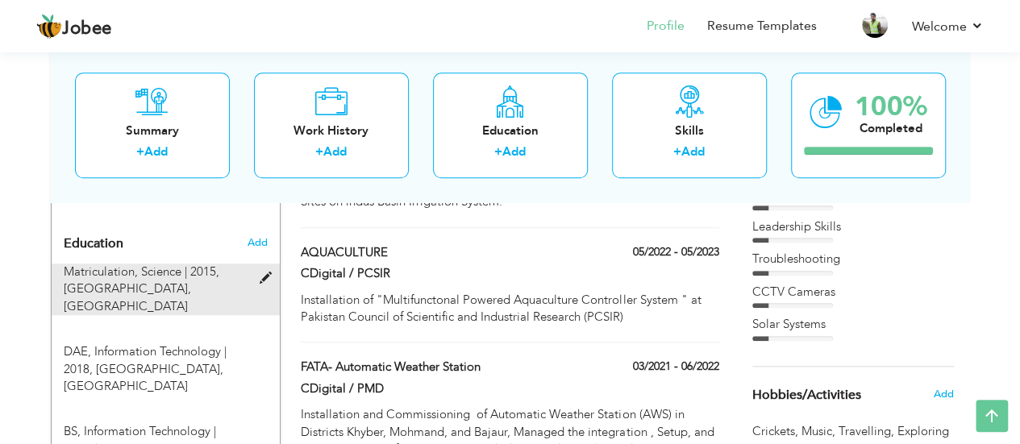
click at [260, 272] on span at bounding box center [269, 278] width 20 height 12
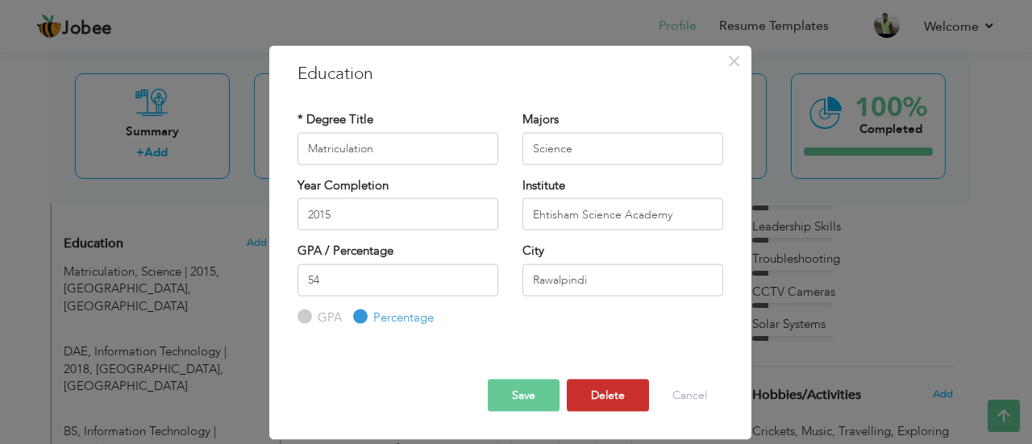
click at [606, 403] on button "Delete" at bounding box center [608, 396] width 82 height 32
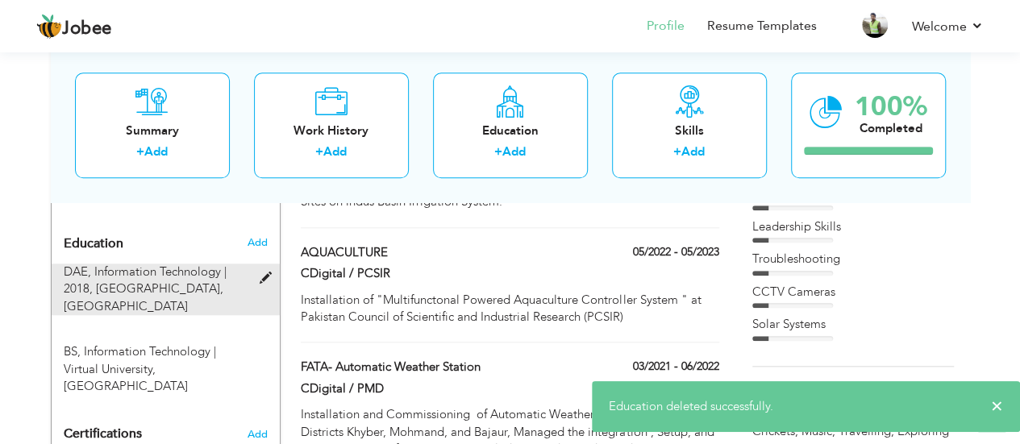
click at [263, 272] on span at bounding box center [269, 278] width 20 height 12
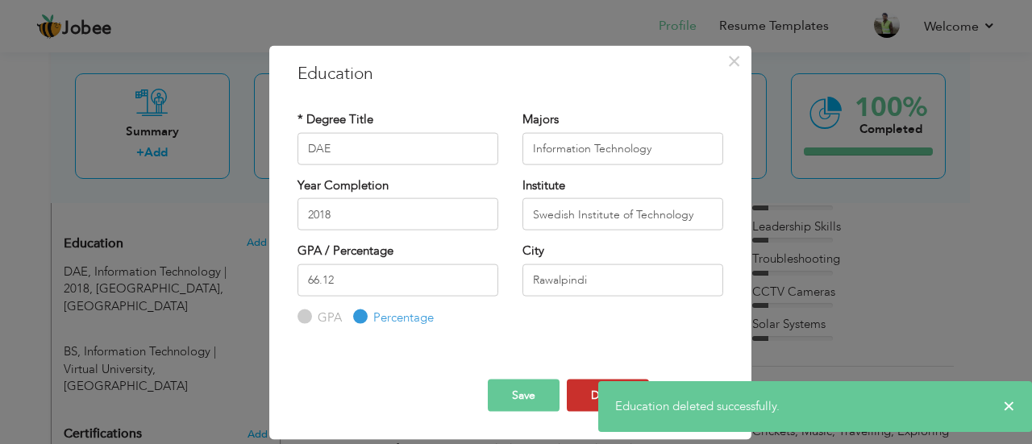
click at [590, 397] on button "Delete" at bounding box center [608, 396] width 82 height 32
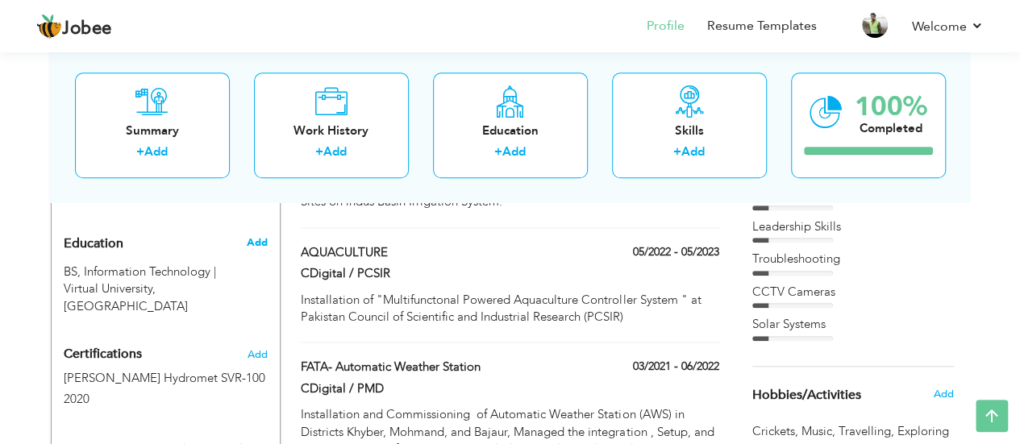
click at [252, 235] on span "Add" at bounding box center [256, 242] width 21 height 15
radio input "true"
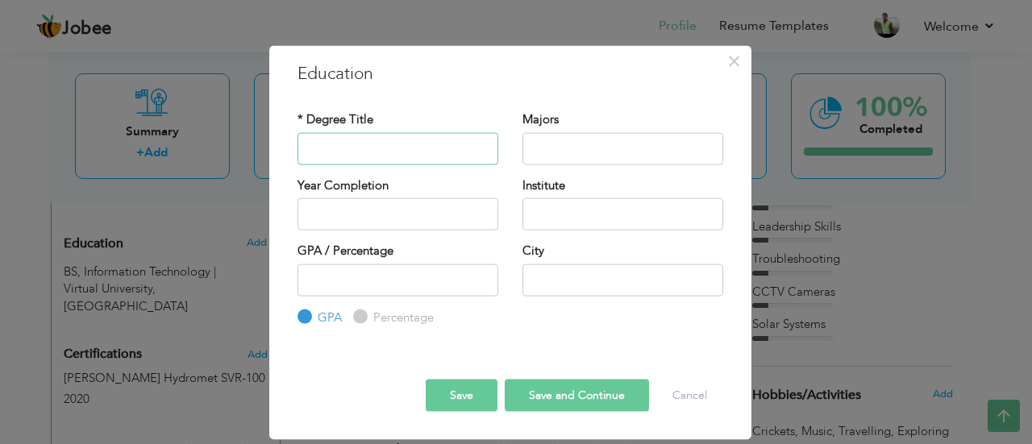
click at [364, 136] on input "text" at bounding box center [397, 148] width 201 height 32
type input "DAE"
click at [586, 159] on input "text" at bounding box center [622, 148] width 201 height 32
type input "Information Technology"
click at [395, 209] on input "text" at bounding box center [397, 214] width 201 height 32
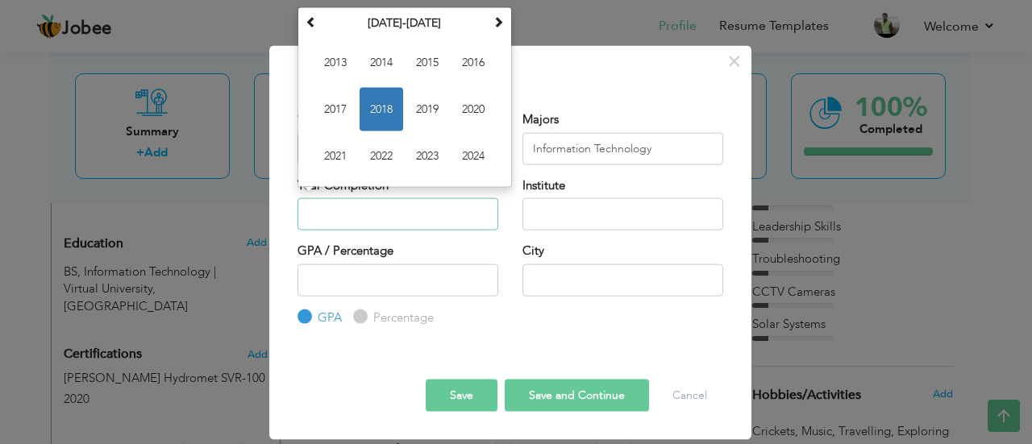
click at [379, 110] on span "2018" at bounding box center [382, 109] width 44 height 44
type input "2018"
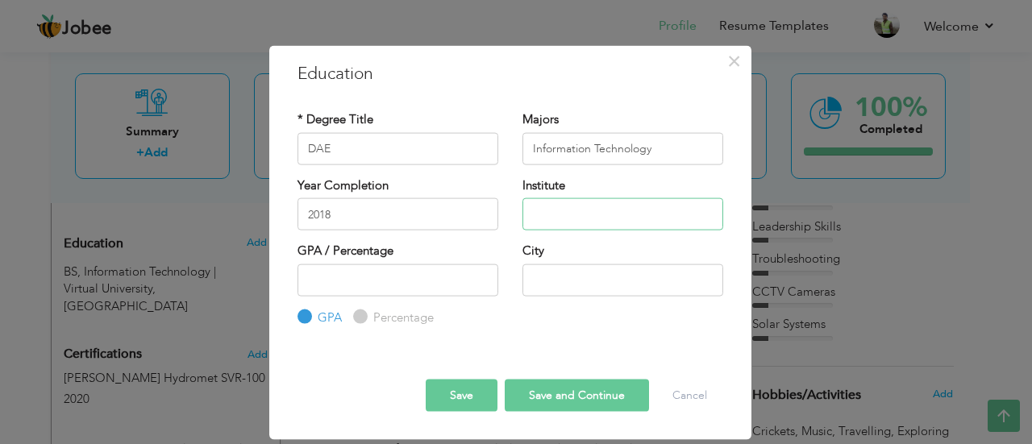
click at [564, 206] on input "text" at bounding box center [622, 214] width 201 height 32
type input "Swedish Institute of Technology"
click at [361, 314] on input "Percentage" at bounding box center [358, 317] width 10 height 10
radio input "true"
click at [369, 285] on input "number" at bounding box center [397, 280] width 201 height 32
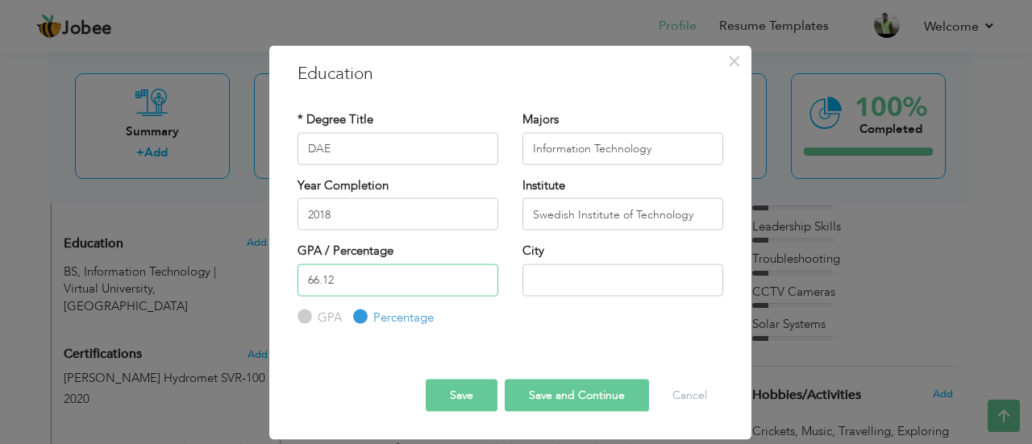
type input "66.12"
click at [569, 273] on input "text" at bounding box center [622, 280] width 201 height 32
type input "Rawalpindi"
click at [543, 392] on button "Save and Continue" at bounding box center [577, 396] width 144 height 32
radio input "true"
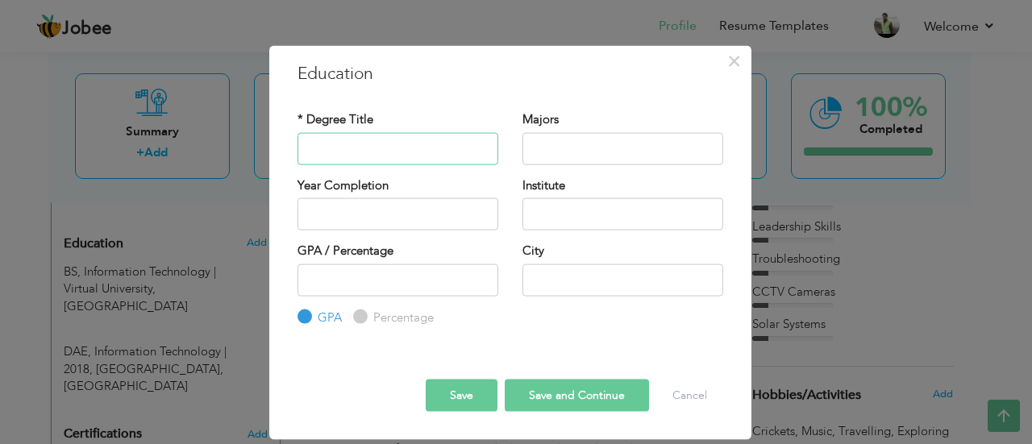
click at [403, 157] on input "text" at bounding box center [397, 148] width 201 height 32
click at [391, 148] on input "Matricular" at bounding box center [397, 148] width 201 height 32
type input "M"
click at [384, 148] on input "text" at bounding box center [397, 148] width 201 height 32
type input "Matriculation"
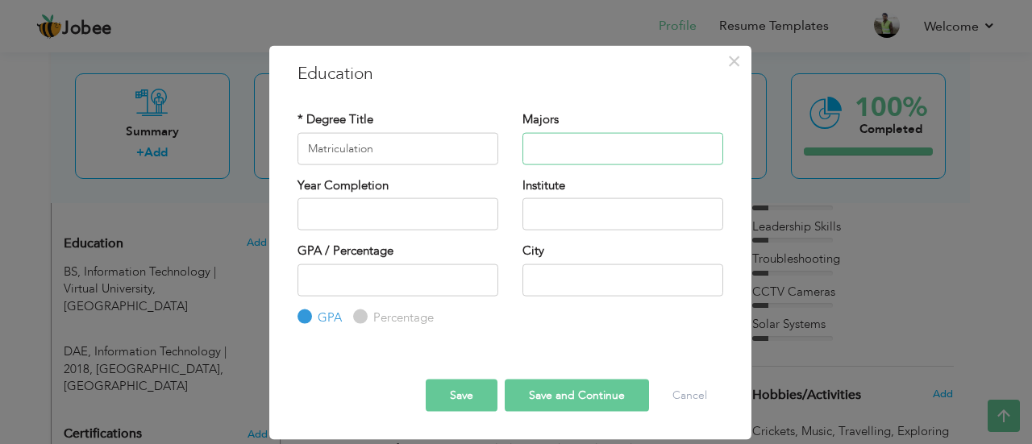
click at [561, 144] on input "text" at bounding box center [622, 148] width 201 height 32
type input "Science"
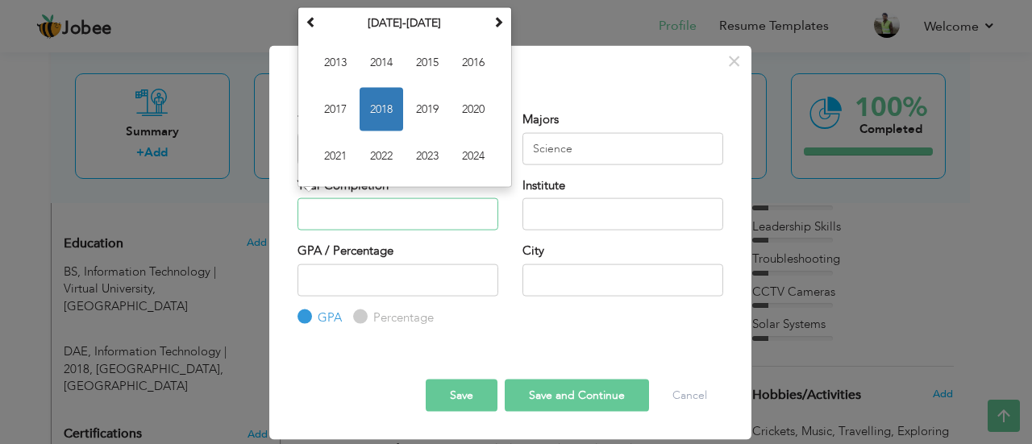
click at [451, 217] on input "text" at bounding box center [397, 214] width 201 height 32
click at [437, 62] on span "2015" at bounding box center [427, 62] width 44 height 44
type input "2015"
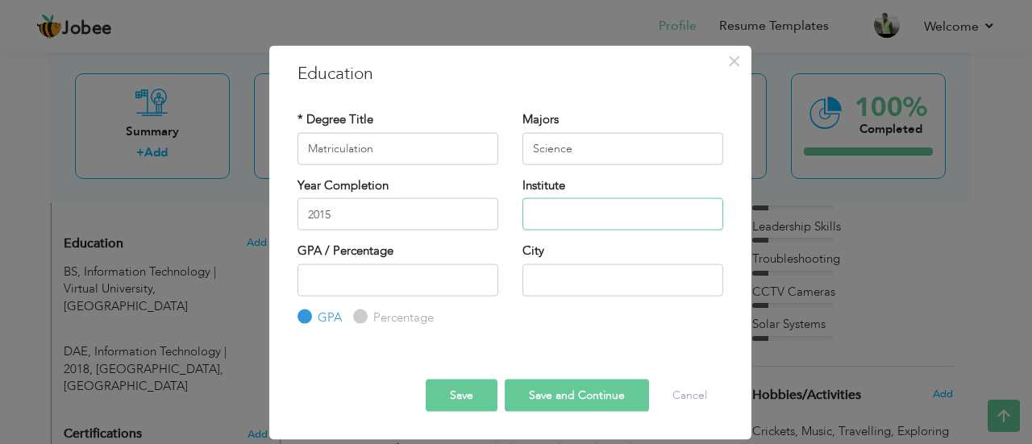
click at [564, 207] on input "text" at bounding box center [622, 214] width 201 height 32
type input "Ehtisham Science Academy"
click at [353, 313] on input "Percentage" at bounding box center [358, 317] width 10 height 10
radio input "true"
click at [352, 286] on input "number" at bounding box center [397, 280] width 201 height 32
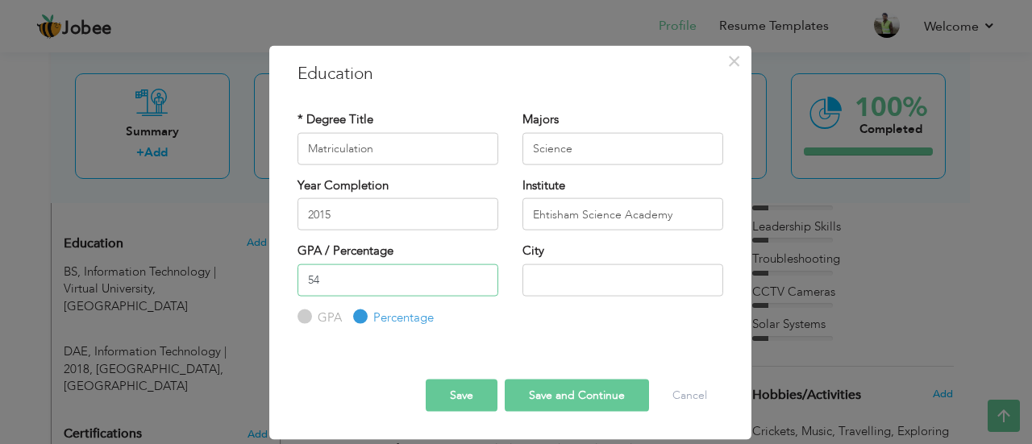
type input "54"
click at [551, 288] on input "text" at bounding box center [622, 280] width 201 height 32
type input "Rawalpindi"
click at [469, 394] on button "Save" at bounding box center [462, 396] width 72 height 32
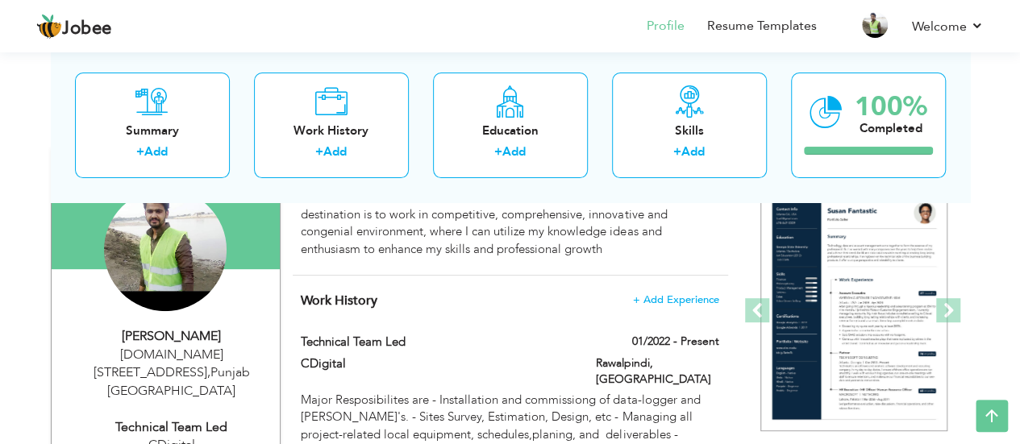
scroll to position [150, 0]
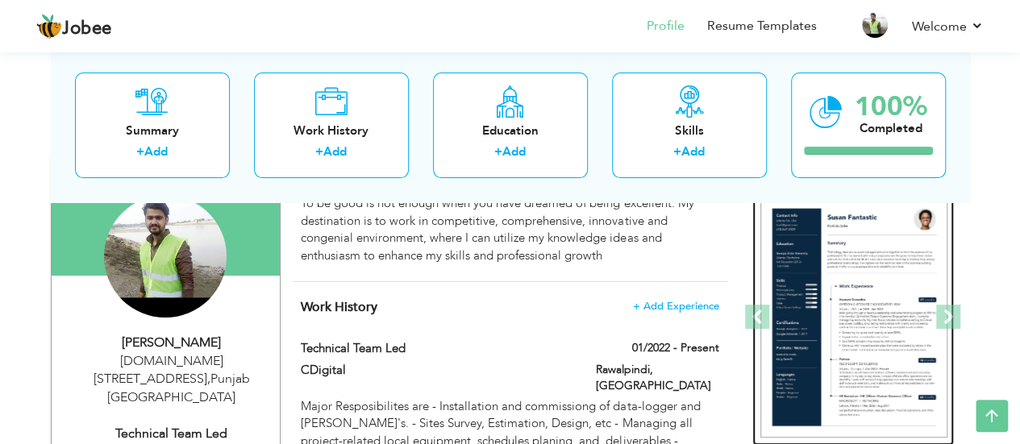
click at [885, 268] on img at bounding box center [853, 318] width 187 height 242
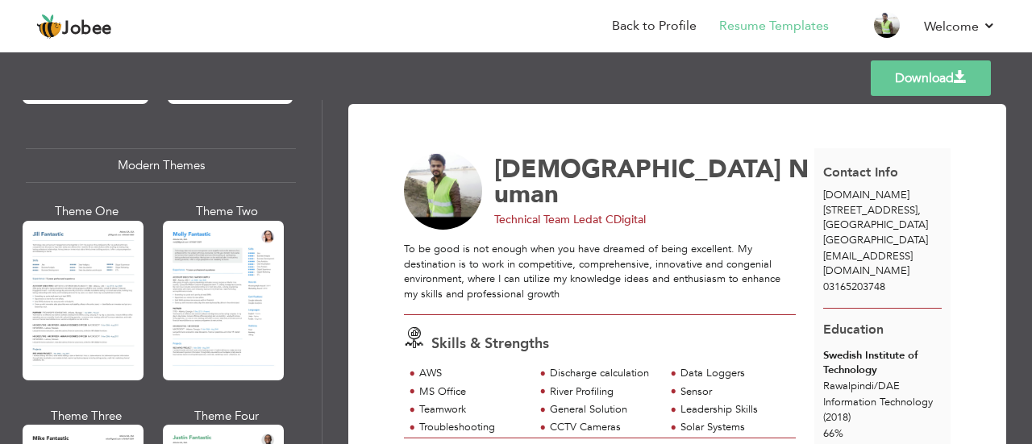
scroll to position [702, 0]
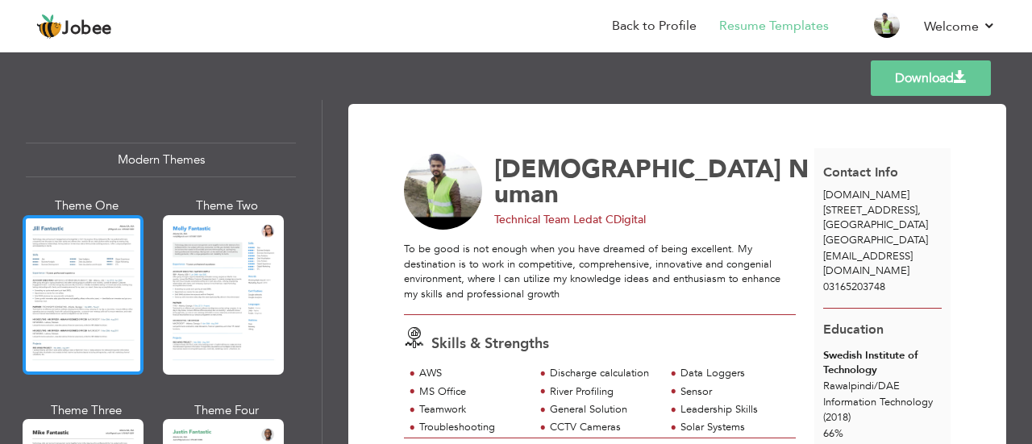
click at [26, 257] on div at bounding box center [83, 295] width 121 height 160
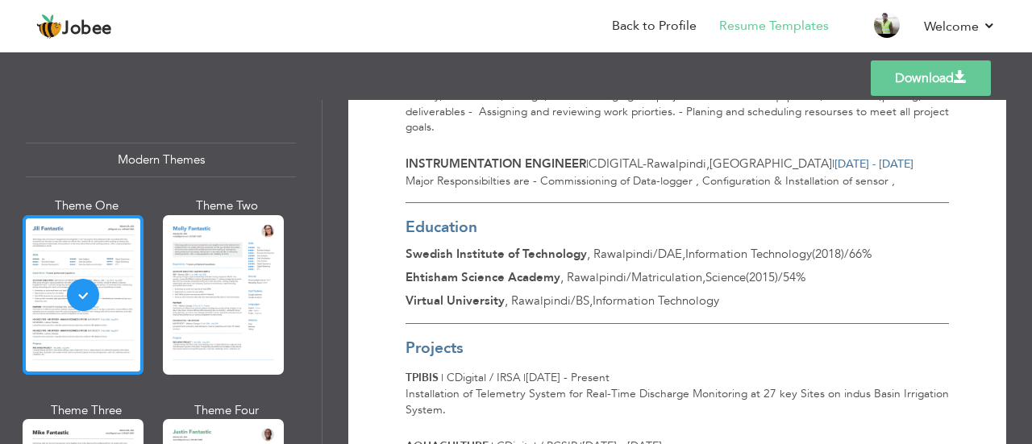
scroll to position [470, 0]
drag, startPoint x: 322, startPoint y: 181, endPoint x: 321, endPoint y: 203, distance: 21.8
click at [321, 203] on div "Professional Themes Theme One Theme Two Theme Three Theme Four Theme Five" at bounding box center [161, 272] width 322 height 344
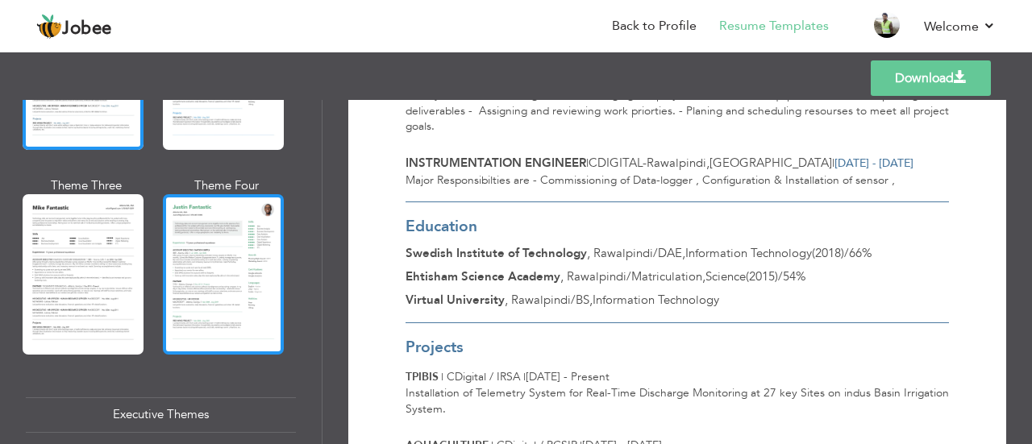
scroll to position [933, 0]
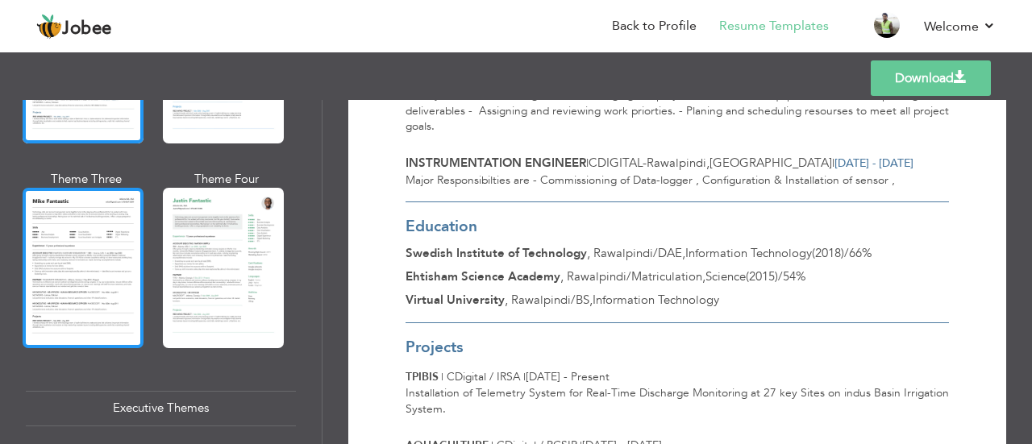
click at [118, 212] on div at bounding box center [83, 268] width 121 height 160
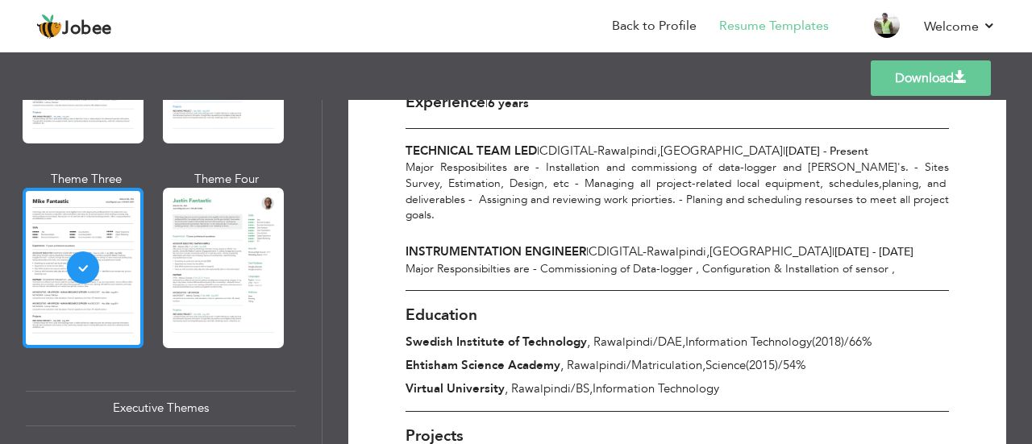
scroll to position [387, 0]
